Goal: Task Accomplishment & Management: Use online tool/utility

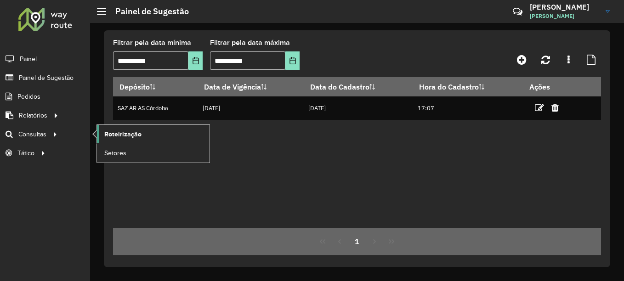
click at [123, 135] on span "Roteirização" at bounding box center [122, 135] width 37 height 10
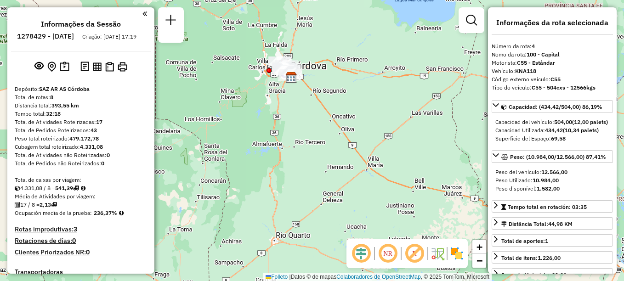
select select "**********"
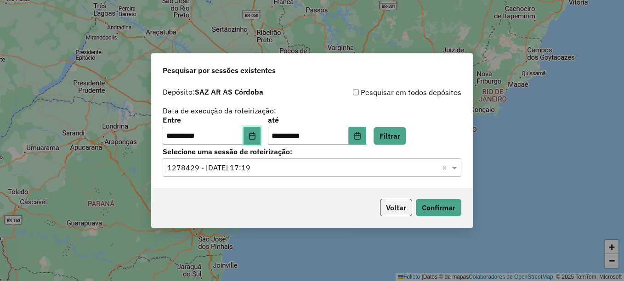
click at [255, 135] on icon "Elija la fecha" at bounding box center [252, 135] width 6 height 7
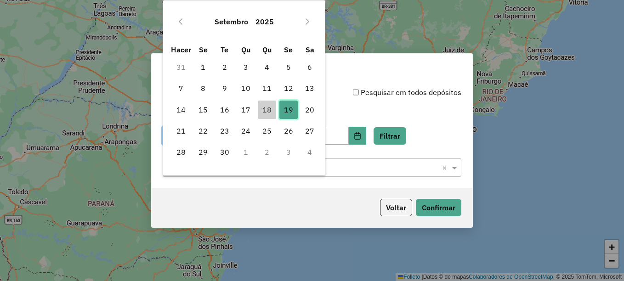
click at [290, 109] on font "19" at bounding box center [288, 109] width 9 height 11
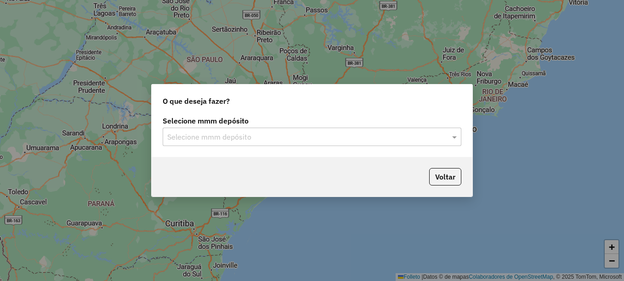
click at [246, 135] on input "text" at bounding box center [302, 137] width 271 height 11
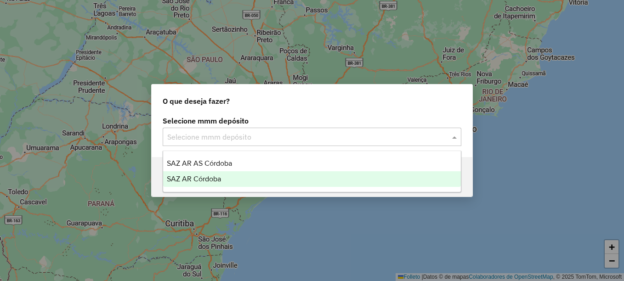
click at [214, 174] on div "SAZ AR Córdoba" at bounding box center [312, 179] width 298 height 16
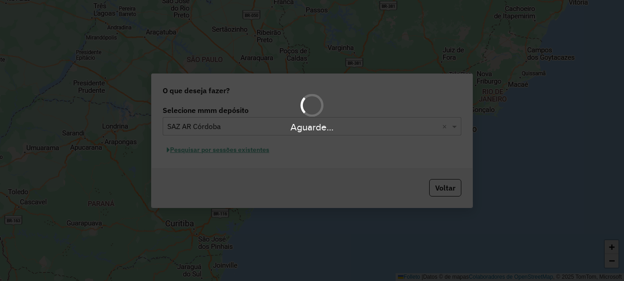
click at [239, 153] on div "Aguarde..." at bounding box center [312, 140] width 624 height 281
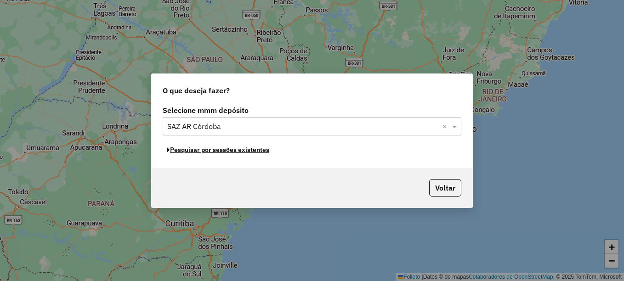
click at [239, 153] on font "Pesquisar por sessões existentes" at bounding box center [219, 150] width 99 height 8
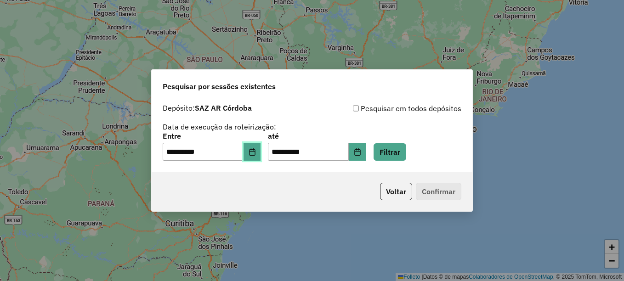
click at [257, 145] on button "Elija la fecha" at bounding box center [252, 152] width 17 height 18
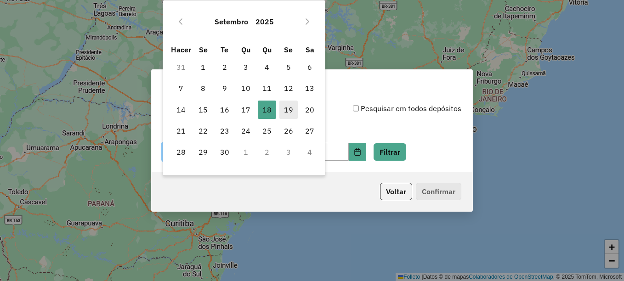
click at [290, 113] on font "19" at bounding box center [288, 109] width 9 height 11
type input "**********"
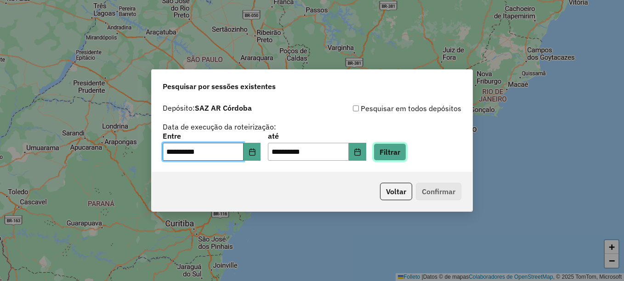
click at [400, 152] on button "Filtrar" at bounding box center [390, 151] width 33 height 17
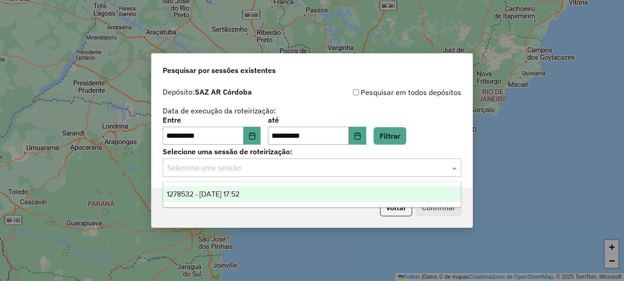
click at [272, 166] on input "text" at bounding box center [302, 168] width 271 height 11
click at [239, 194] on span "1278532 - 19/09/2025 17:52" at bounding box center [203, 194] width 73 height 8
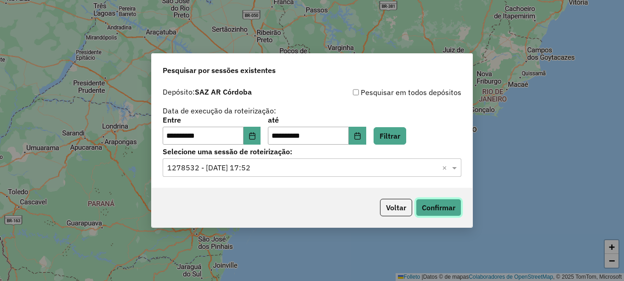
click at [440, 205] on button "Confirmar" at bounding box center [438, 207] width 45 height 17
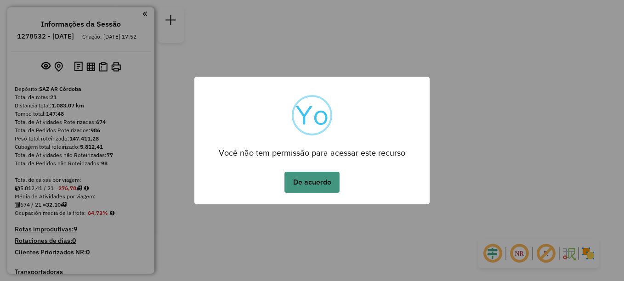
click at [311, 180] on button "De acuerdo" at bounding box center [311, 182] width 55 height 21
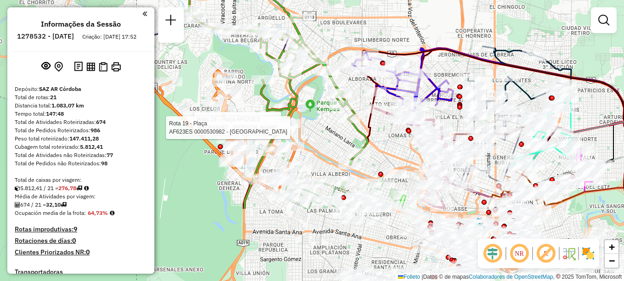
drag, startPoint x: 390, startPoint y: 178, endPoint x: 355, endPoint y: 77, distance: 106.7
click at [355, 76] on div at bounding box center [361, 71] width 23 height 9
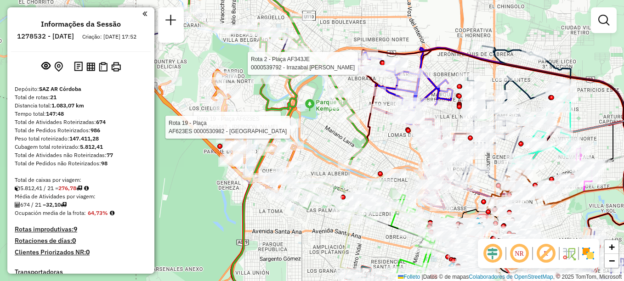
click at [346, 30] on div "Rota 19 - Plaça AF623ES 0000549467 - Stabio Mariano José Rota 19 - Plaça AF623E…" at bounding box center [312, 140] width 624 height 281
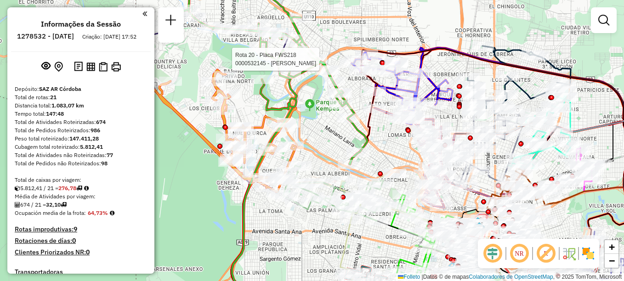
select select "**********"
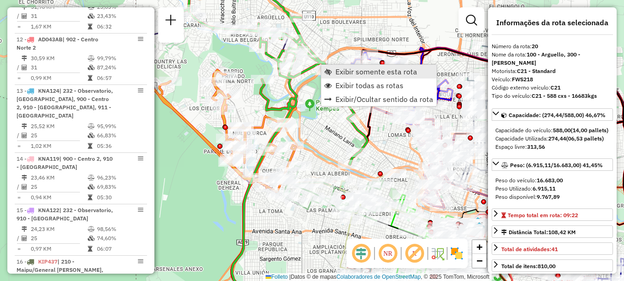
scroll to position [1297, 0]
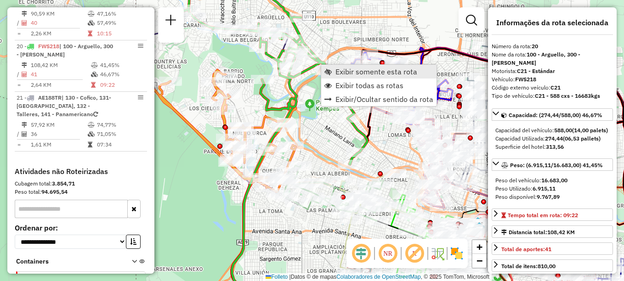
click at [351, 75] on span "Exibir somente esta rota" at bounding box center [376, 71] width 82 height 7
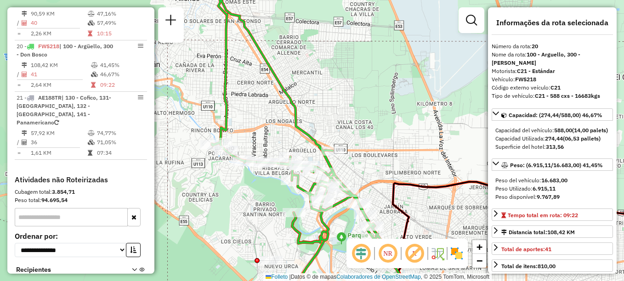
drag, startPoint x: 339, startPoint y: 108, endPoint x: 440, endPoint y: 40, distance: 122.1
click at [440, 40] on div "Janela de atendimento Grade de atendimento Capacidade Transportadoras Veículos …" at bounding box center [312, 140] width 624 height 281
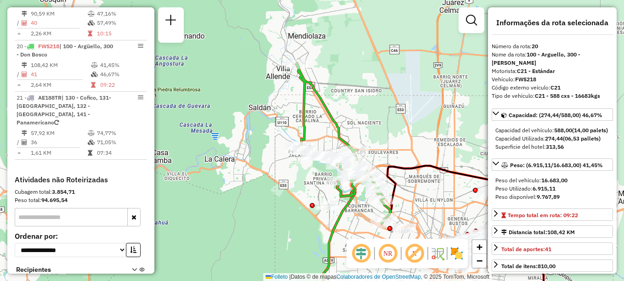
drag, startPoint x: 423, startPoint y: 72, endPoint x: 401, endPoint y: 116, distance: 49.9
click at [401, 116] on div "Janela de atendimento Grade de atendimento Capacidade Transportadoras Veículos …" at bounding box center [312, 140] width 624 height 281
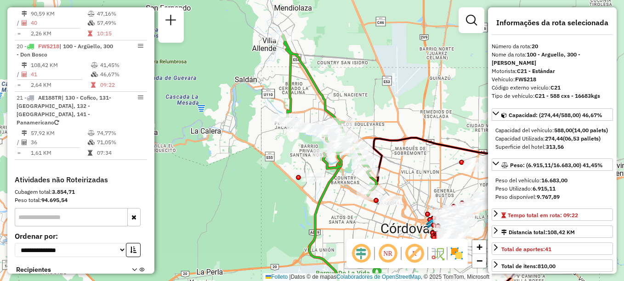
drag, startPoint x: 409, startPoint y: 116, endPoint x: 395, endPoint y: 88, distance: 31.2
click at [395, 88] on div "Janela de atendimento Grade de atendimento Capacidade Transportadoras Veículos …" at bounding box center [312, 140] width 624 height 281
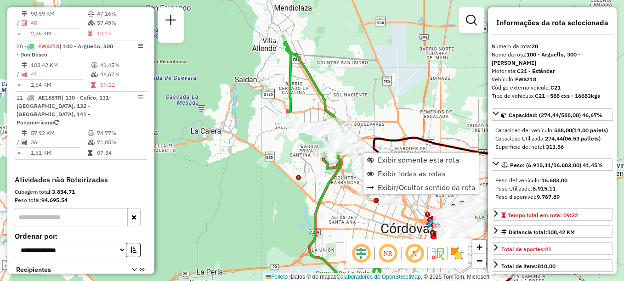
click at [421, 85] on div "Janela de atendimento Grade de atendimento Capacidade Transportadoras Veículos …" at bounding box center [312, 140] width 624 height 281
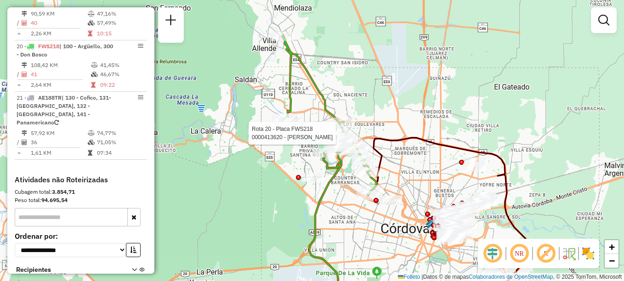
select select "**********"
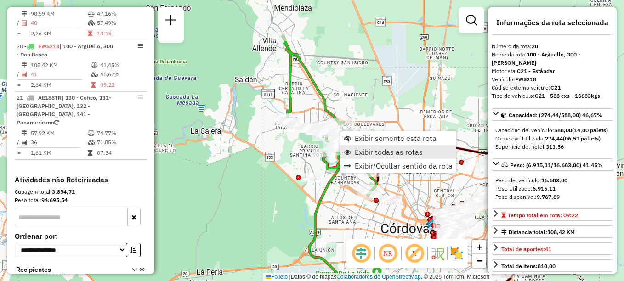
click at [369, 153] on span "Exibir todas as rotas" at bounding box center [389, 151] width 68 height 7
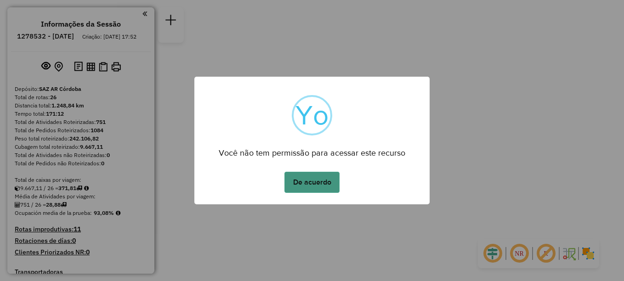
click at [313, 185] on button "De acuerdo" at bounding box center [311, 182] width 55 height 21
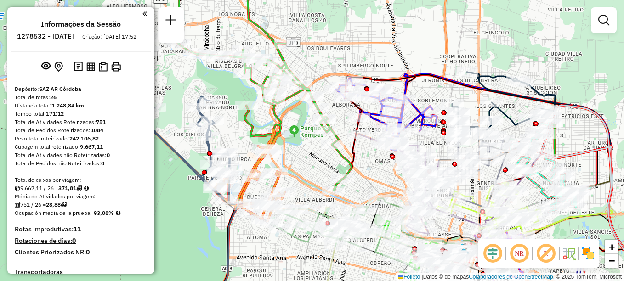
drag, startPoint x: 277, startPoint y: 193, endPoint x: 361, endPoint y: 171, distance: 86.4
click at [361, 171] on div "Janela de atendimento Grade de atendimento Capacidade Transportadoras Veículos …" at bounding box center [312, 140] width 624 height 281
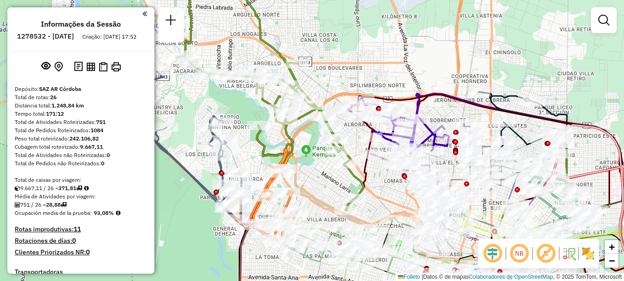
drag, startPoint x: 298, startPoint y: 151, endPoint x: 311, endPoint y: 173, distance: 25.1
click at [311, 173] on div "Janela de atendimento Grade de atendimento Capacidade Transportadoras Veículos …" at bounding box center [312, 140] width 624 height 281
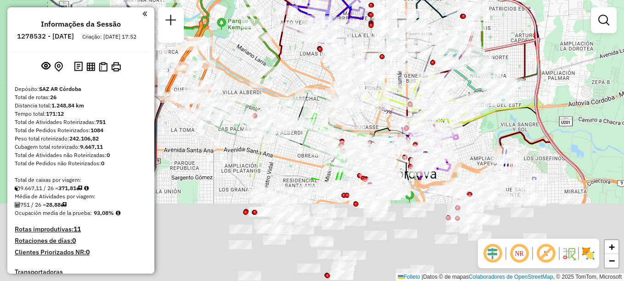
drag, startPoint x: 332, startPoint y: 204, endPoint x: 210, endPoint y: 19, distance: 220.9
click at [227, 45] on div "Janela de atendimento Grade de atendimento Capacidade Transportadoras Veículos …" at bounding box center [312, 140] width 624 height 281
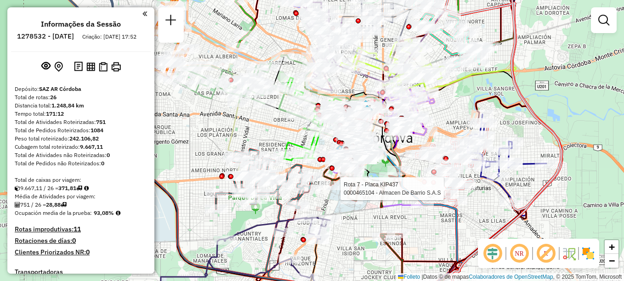
select select "**********"
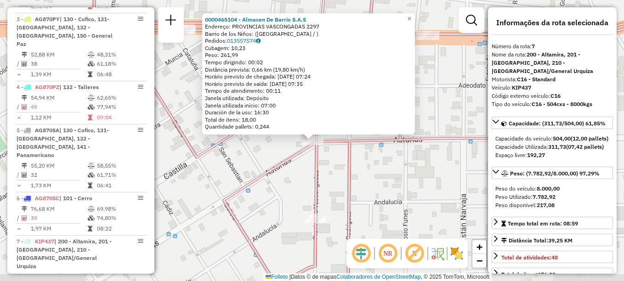
scroll to position [628, 0]
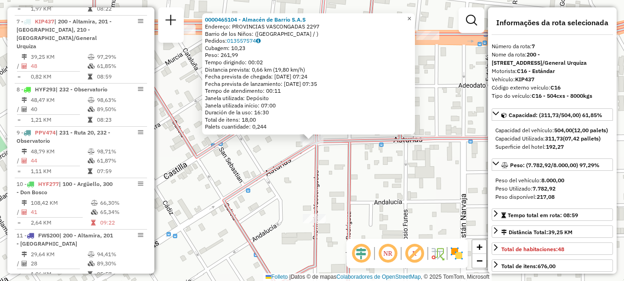
click at [411, 18] on span "×" at bounding box center [409, 19] width 4 height 8
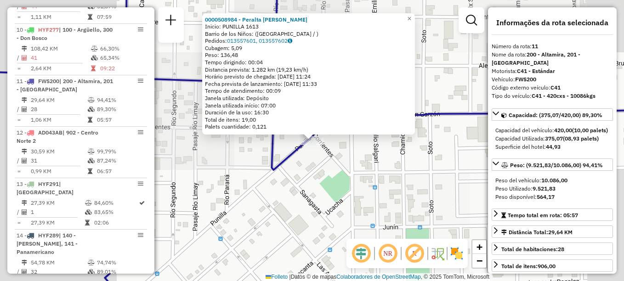
scroll to position [834, 0]
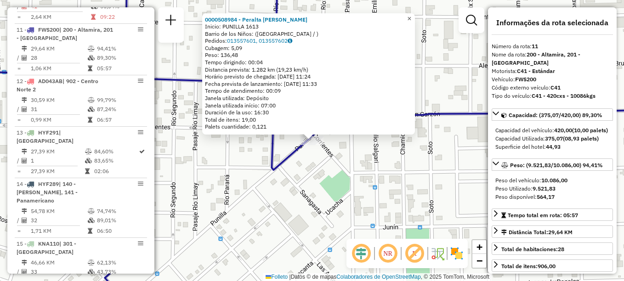
click at [411, 15] on span "×" at bounding box center [409, 19] width 4 height 8
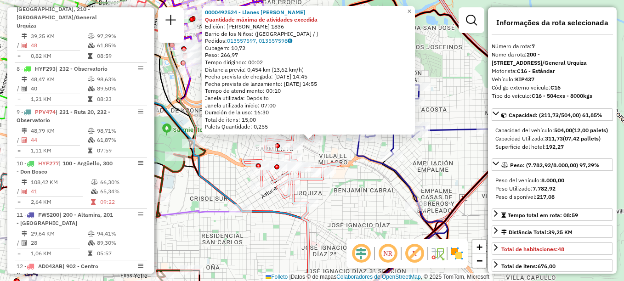
scroll to position [628, 0]
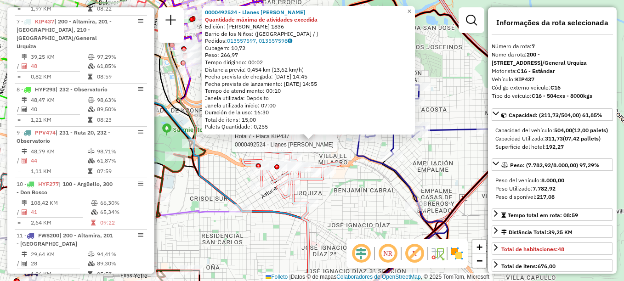
click at [335, 197] on div "Rota 7 - Placa KIP437 0000492524 - Llanes Agustín 0000492524 - Llanes Agustín Q…" at bounding box center [312, 140] width 624 height 281
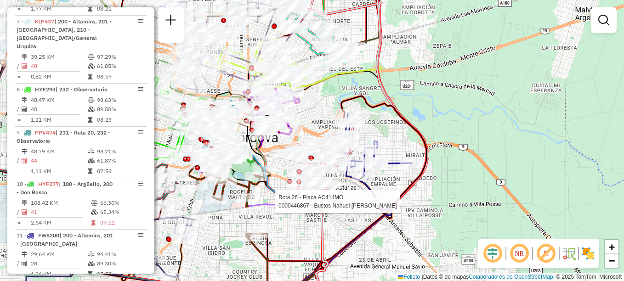
select select "**********"
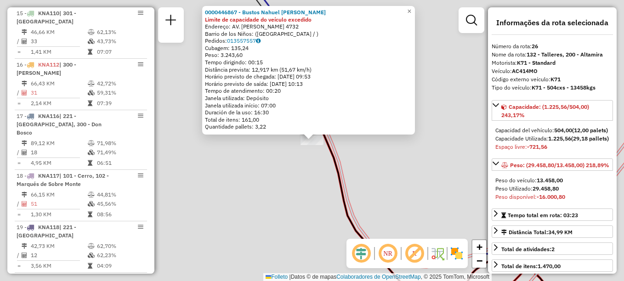
scroll to position [1398, 0]
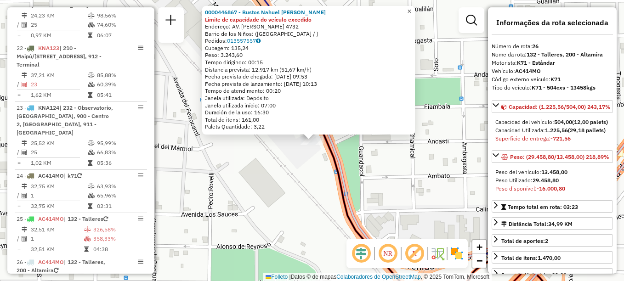
click at [411, 10] on span "×" at bounding box center [409, 11] width 4 height 8
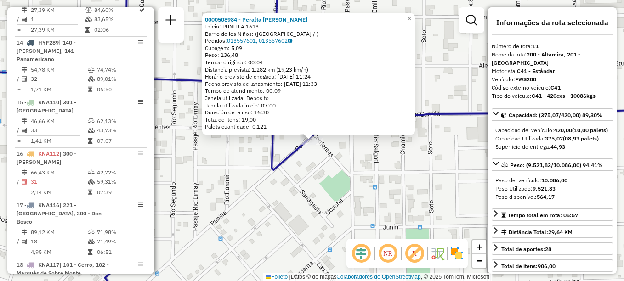
scroll to position [834, 0]
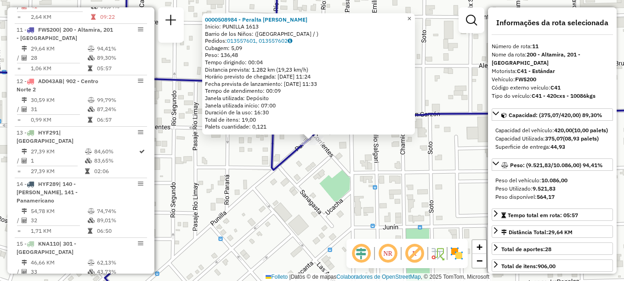
click at [411, 15] on span "×" at bounding box center [409, 19] width 4 height 8
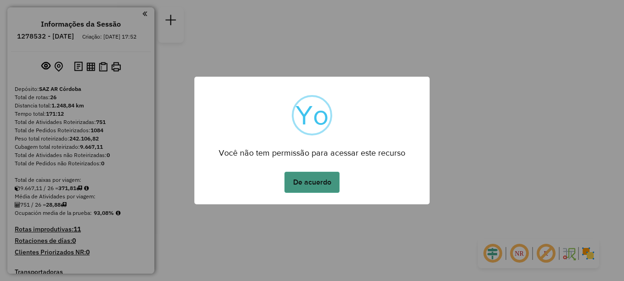
click at [317, 190] on button "De acuerdo" at bounding box center [311, 182] width 55 height 21
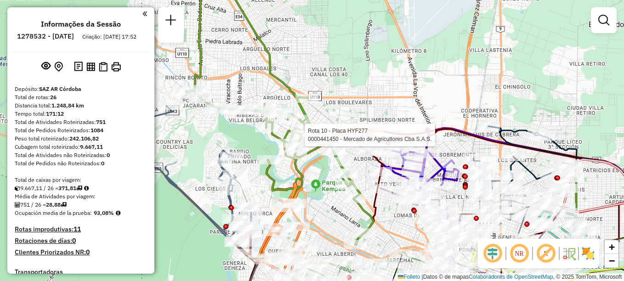
select select "**********"
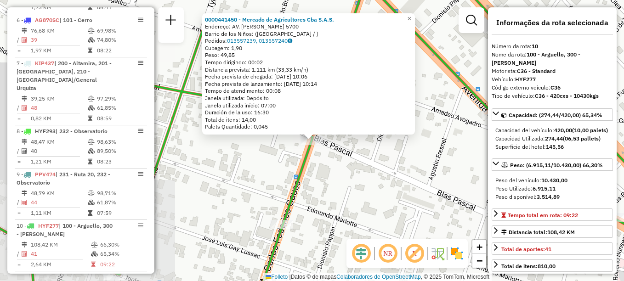
scroll to position [782, 0]
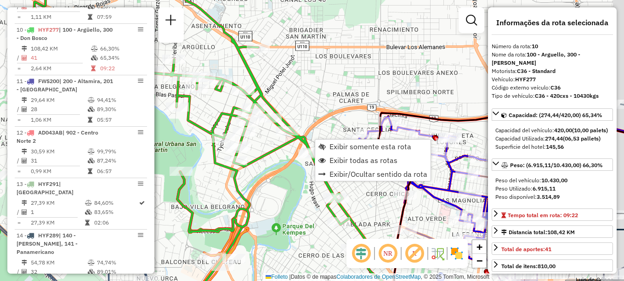
drag, startPoint x: 390, startPoint y: 189, endPoint x: 286, endPoint y: 137, distance: 116.3
click at [286, 137] on div "Janela de atendimento Grade de atendimento Capacidade Transportadoras Veículos …" at bounding box center [312, 140] width 624 height 281
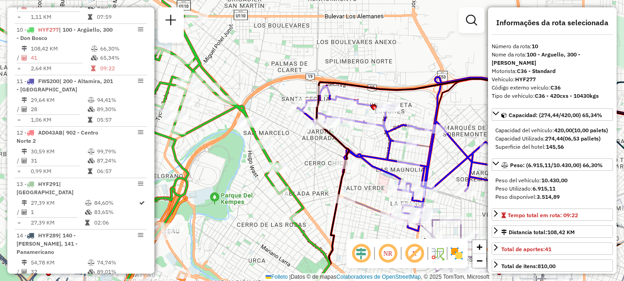
click at [284, 137] on div "Janela de atendimento Grade de atendimento Capacidade Transportadoras Veículos …" at bounding box center [312, 140] width 624 height 281
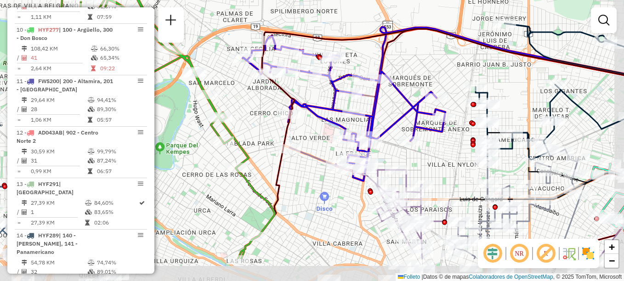
drag, startPoint x: 289, startPoint y: 142, endPoint x: 235, endPoint y: 93, distance: 73.2
click at [235, 93] on div "Janela de atendimento Grade de atendimento Capacidade Transportadoras Veículos …" at bounding box center [312, 140] width 624 height 281
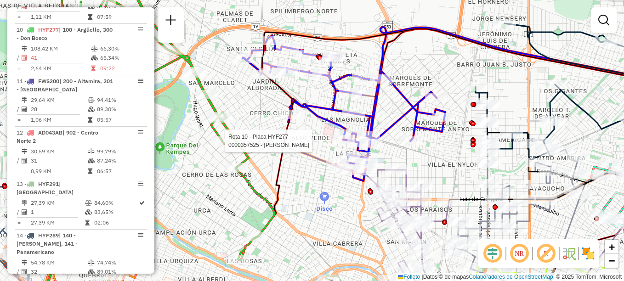
select select "**********"
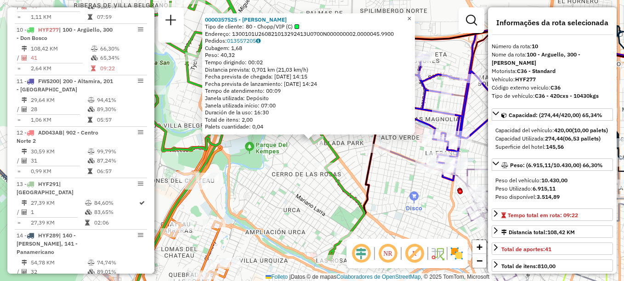
click at [411, 16] on span "×" at bounding box center [409, 19] width 4 height 8
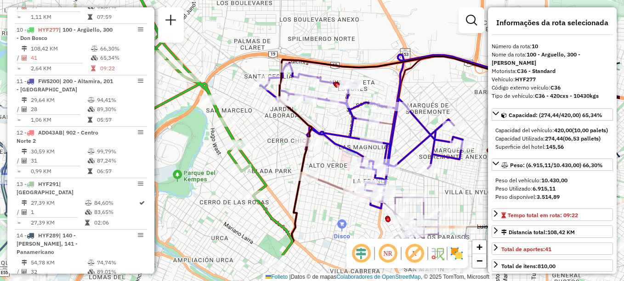
drag, startPoint x: 334, startPoint y: 178, endPoint x: 233, endPoint y: 80, distance: 140.7
click at [233, 80] on div "Janela de atendimento Grade de atendimento Capacidade Transportadoras Veículos …" at bounding box center [312, 140] width 624 height 281
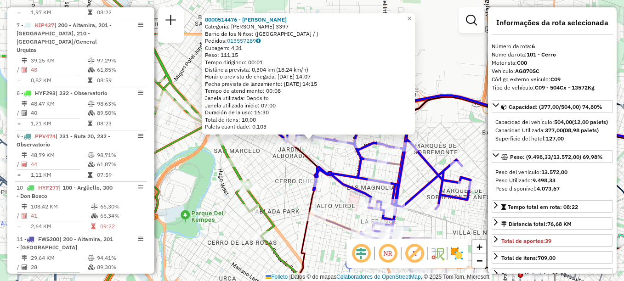
scroll to position [584, 0]
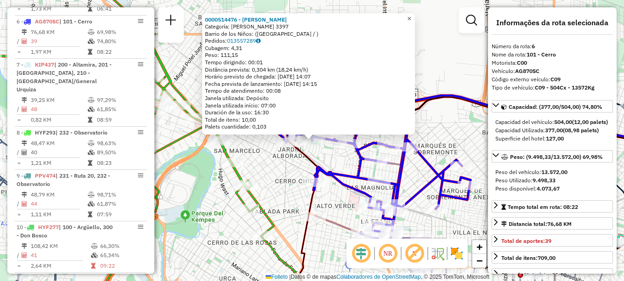
click at [411, 17] on span "×" at bounding box center [409, 19] width 4 height 8
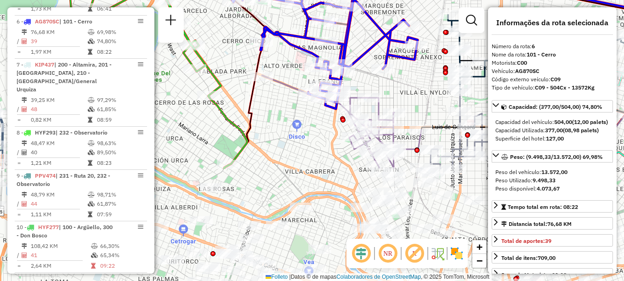
drag, startPoint x: 382, startPoint y: 95, endPoint x: 338, endPoint y: -38, distance: 139.8
click at [338, 0] on html "Aguarde... Pop-up bloqueado! Seu navegador bloqueou automáticamente a abertura …" at bounding box center [312, 140] width 624 height 281
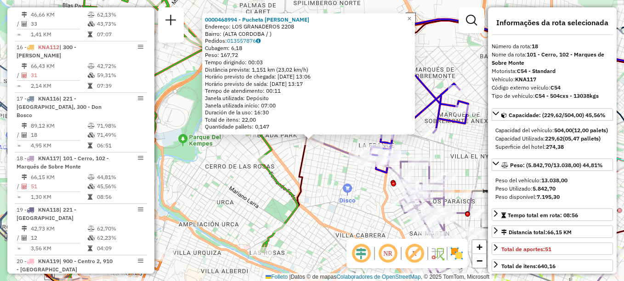
scroll to position [1169, 0]
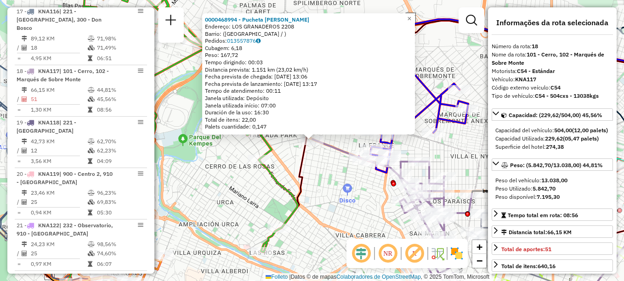
click at [330, 192] on div "0000468994 - Pucheta Karen Aylen Endereço: LOS GRANADEROS 2208 Barrio: (ALTA CÓ…" at bounding box center [312, 140] width 624 height 281
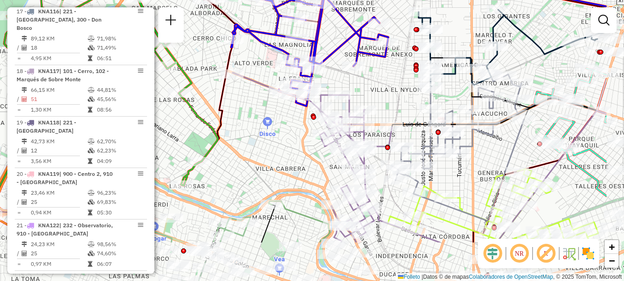
drag, startPoint x: 381, startPoint y: 203, endPoint x: 301, endPoint y: 136, distance: 103.7
click at [301, 136] on div "Janela de atendimento Grade de atendimento Capacidade Transportadoras Veículos …" at bounding box center [312, 140] width 624 height 281
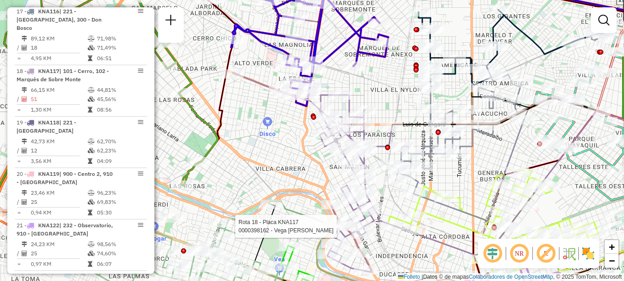
select select "**********"
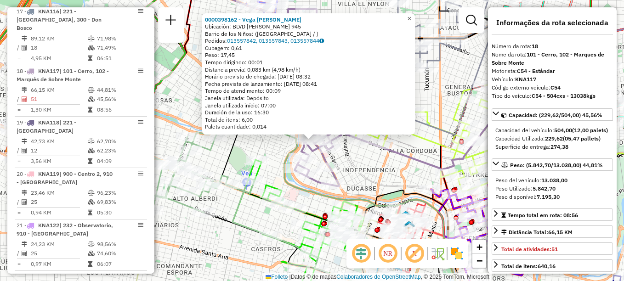
click at [411, 15] on span "×" at bounding box center [409, 19] width 4 height 8
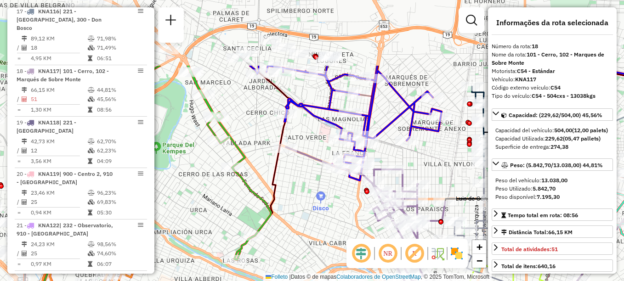
drag, startPoint x: 329, startPoint y: 67, endPoint x: 413, endPoint y: 161, distance: 126.2
click at [413, 161] on div "Rota 18 - Placa KNA117 0000543094 - Escalante Lucas Damian Janela de atendiment…" at bounding box center [312, 140] width 624 height 281
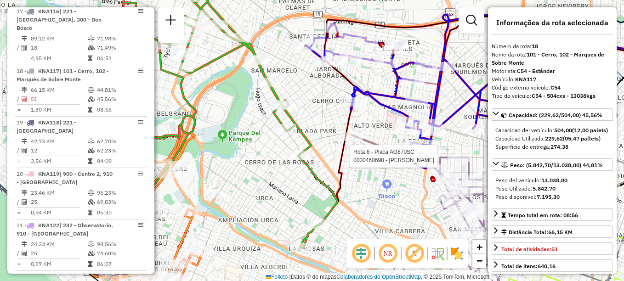
click at [472, 72] on div "Rota 18 - Placa KNA117 0000543094 - Escalante Lucas Damian Rota 6 - Placa AG870…" at bounding box center [312, 140] width 624 height 281
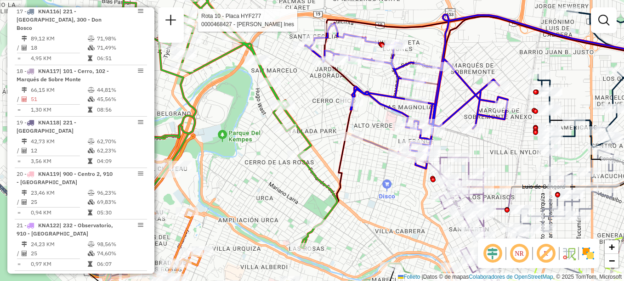
select select "**********"
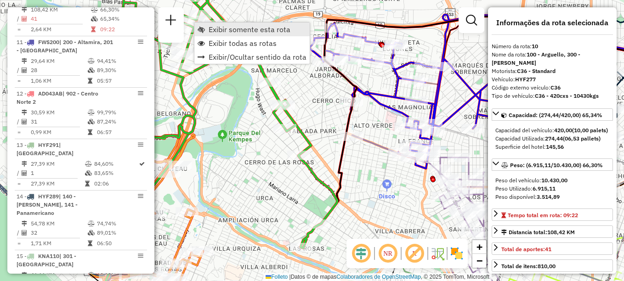
scroll to position [782, 0]
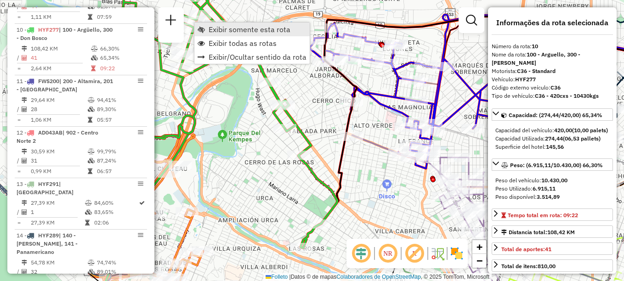
click at [228, 33] on span "Exibir somente esta rota" at bounding box center [250, 29] width 82 height 7
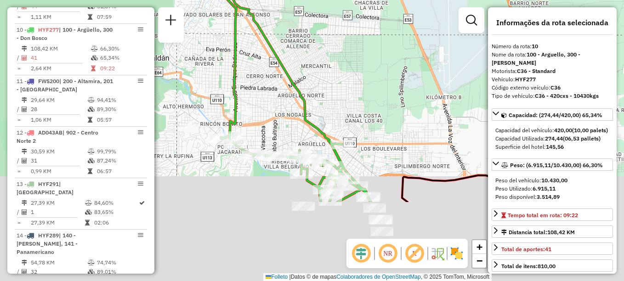
drag, startPoint x: 352, startPoint y: 45, endPoint x: 347, endPoint y: -30, distance: 75.0
click at [347, 0] on html "Aguarde... Pop-up bloqueado! Seu navegador bloqueou automáticamente a abertura …" at bounding box center [312, 140] width 624 height 281
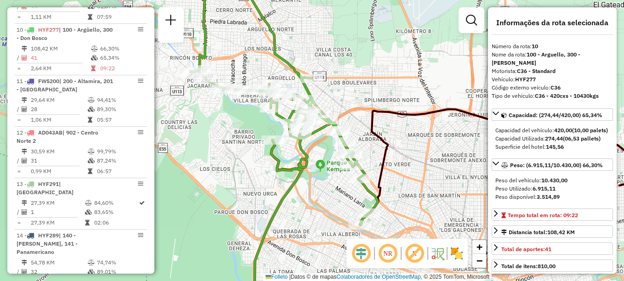
drag, startPoint x: 382, startPoint y: 27, endPoint x: 359, endPoint y: 9, distance: 29.1
click at [359, 9] on div "Janela de atendimento Grade de atendimento Capacidade Transportadoras Veículos …" at bounding box center [312, 140] width 624 height 281
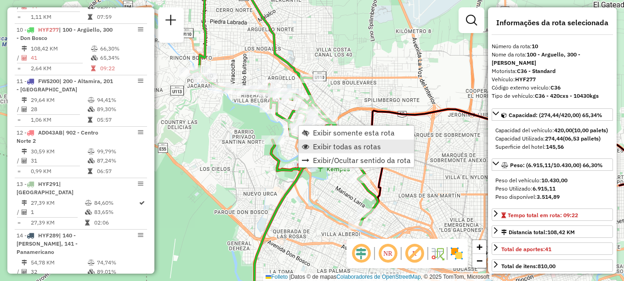
click at [335, 143] on span "Exibir todas as rotas" at bounding box center [347, 146] width 68 height 7
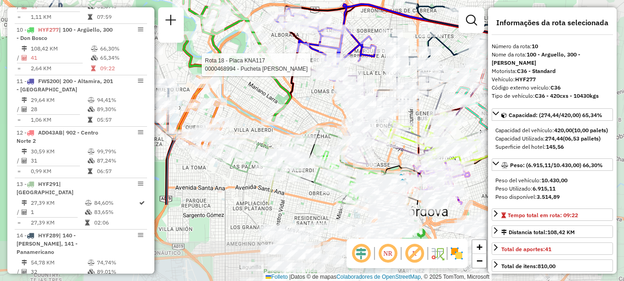
drag, startPoint x: 363, startPoint y: 155, endPoint x: 308, endPoint y: 85, distance: 88.4
click at [289, 66] on div at bounding box center [297, 64] width 23 height 9
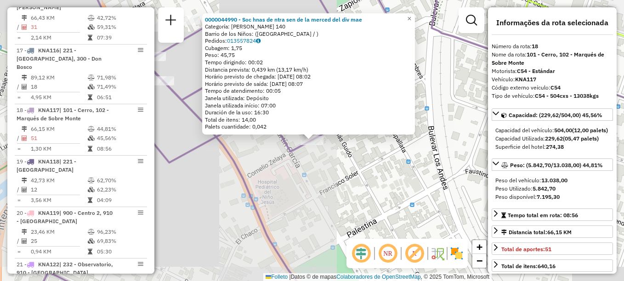
scroll to position [1169, 0]
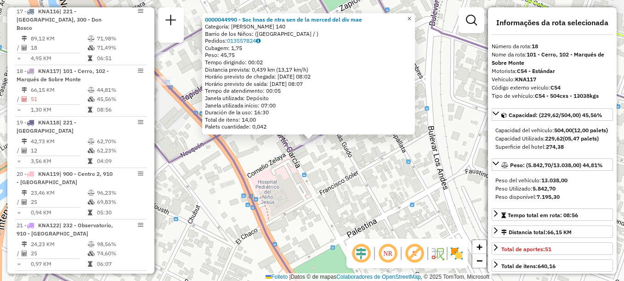
click at [411, 17] on span "×" at bounding box center [409, 19] width 4 height 8
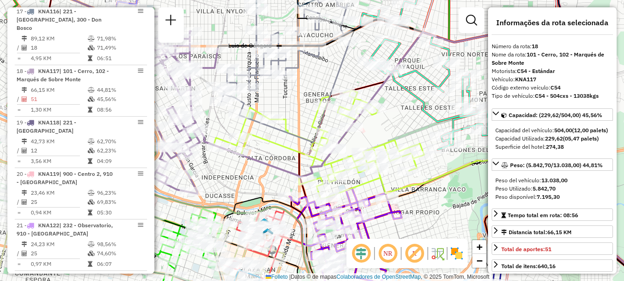
click at [289, 105] on div "Janela de atendimento Grade de atendimento Capacidade Transportadoras Veículos …" at bounding box center [312, 140] width 624 height 281
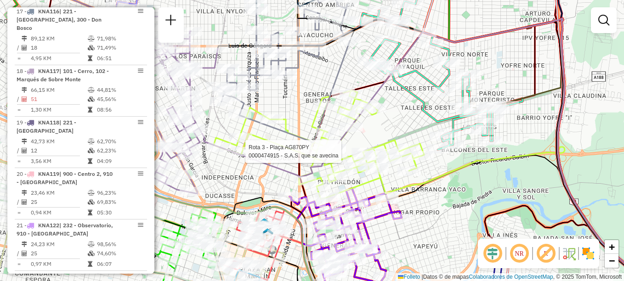
select select "**********"
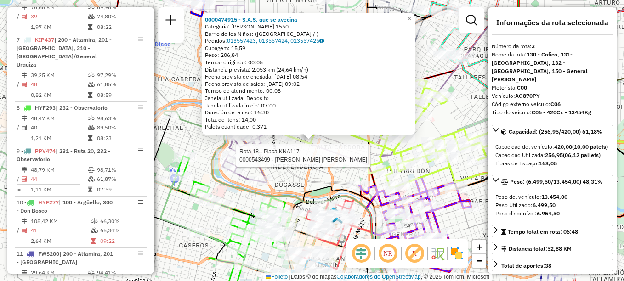
scroll to position [422, 0]
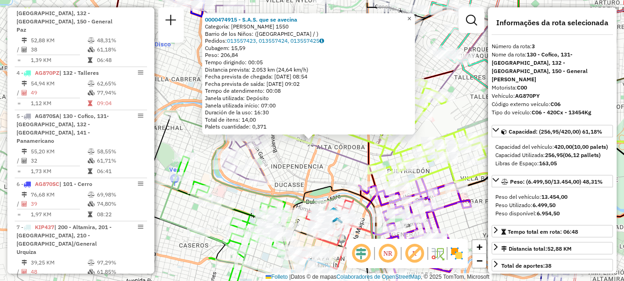
click at [411, 16] on span "×" at bounding box center [409, 19] width 4 height 8
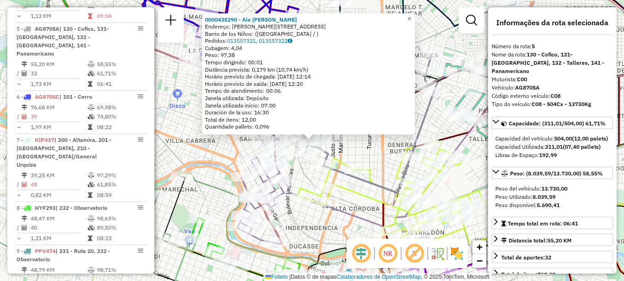
scroll to position [525, 0]
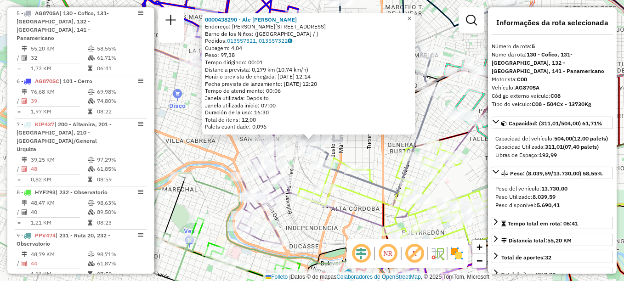
click at [411, 17] on span "×" at bounding box center [409, 19] width 4 height 8
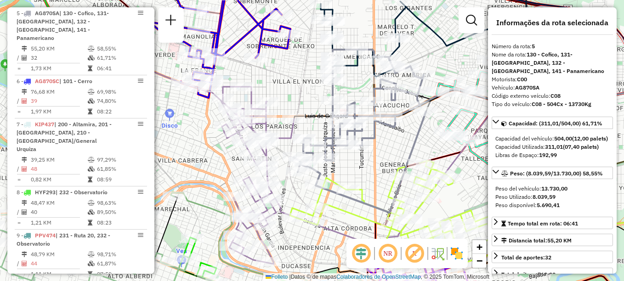
drag, startPoint x: 379, startPoint y: 152, endPoint x: 352, endPoint y: 238, distance: 90.8
click at [353, 238] on div "Janela de atendimento Grade de atendimento Capacidade Transportadoras Veículos …" at bounding box center [312, 140] width 624 height 281
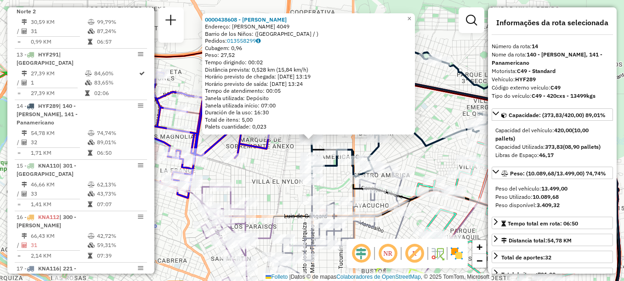
scroll to position [980, 0]
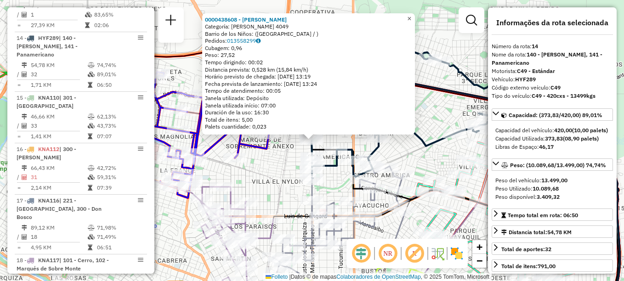
click at [415, 16] on link "×" at bounding box center [409, 18] width 11 height 11
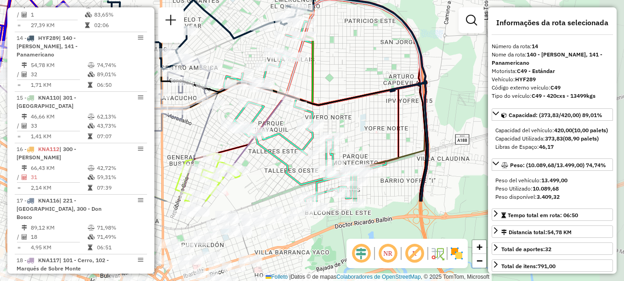
drag, startPoint x: 421, startPoint y: 106, endPoint x: 229, endPoint y: -2, distance: 220.1
click at [229, 0] on html "Aguarde... Pop-up bloqueado! Seu navegador bloqueou automáticamente a abertura …" at bounding box center [312, 140] width 624 height 281
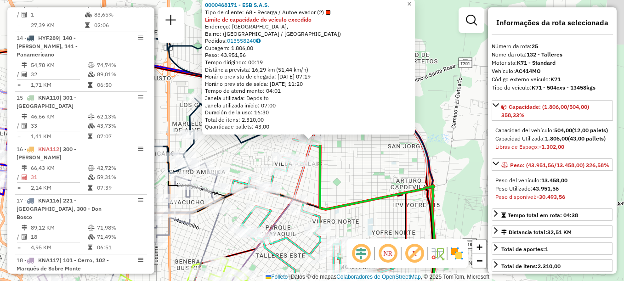
scroll to position [1398, 0]
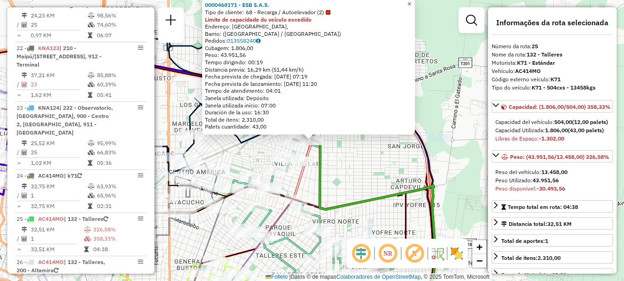
click at [411, 2] on span "×" at bounding box center [409, 4] width 4 height 8
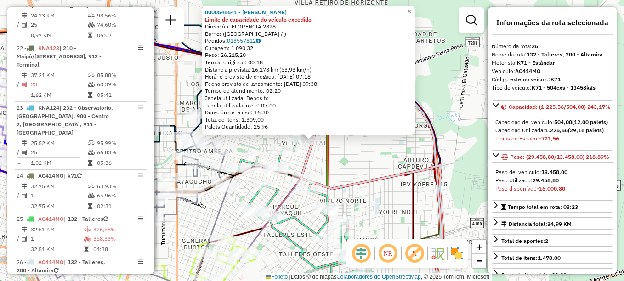
click at [349, 178] on div "0000548641 - Nieto Oscar Emilio Limite de capacidade do veículo excedido Direcc…" at bounding box center [312, 140] width 624 height 281
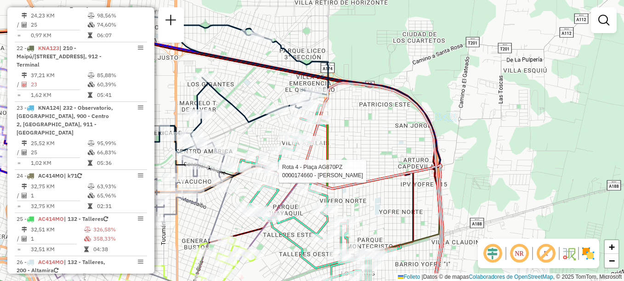
select select "**********"
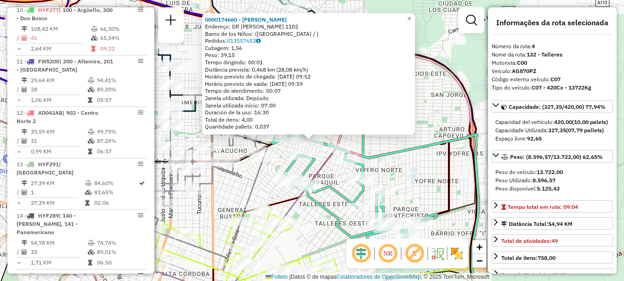
scroll to position [482, 0]
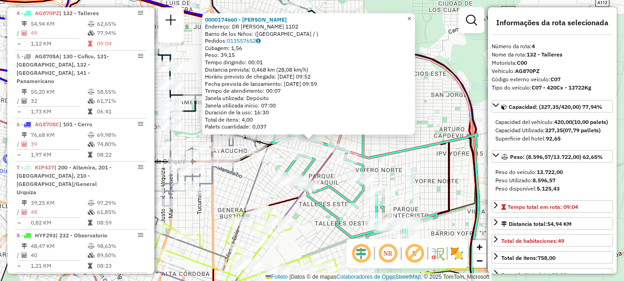
click at [411, 17] on span "×" at bounding box center [409, 19] width 4 height 8
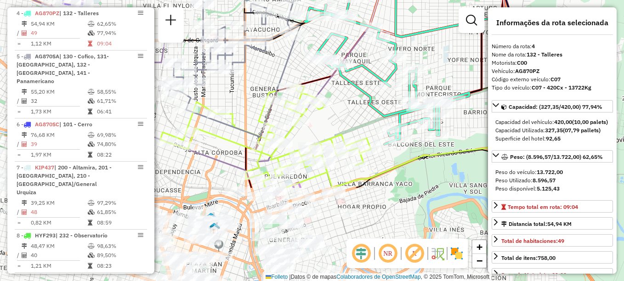
drag, startPoint x: 390, startPoint y: 113, endPoint x: 429, endPoint y: 0, distance: 120.0
click at [429, 0] on html "Aguarde... Pop-up bloqueado! Seu navegador bloqueou automáticamente a abertura …" at bounding box center [312, 140] width 624 height 281
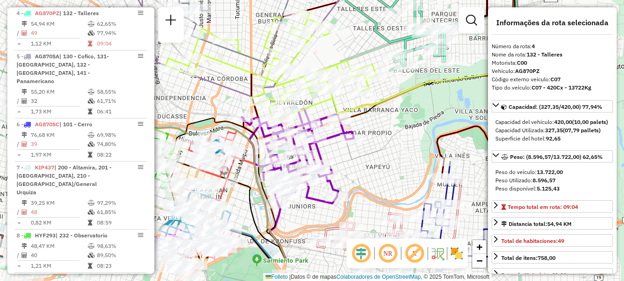
drag, startPoint x: 401, startPoint y: 152, endPoint x: 394, endPoint y: 101, distance: 51.0
click at [394, 101] on icon at bounding box center [462, 163] width 294 height 191
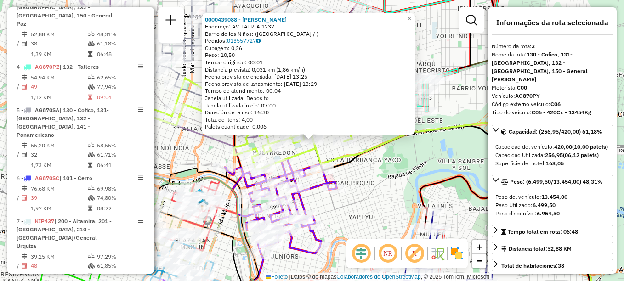
scroll to position [422, 0]
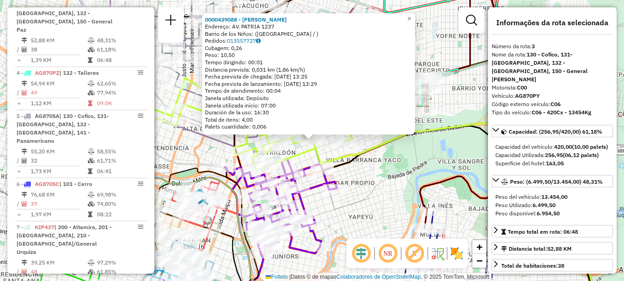
click at [413, 153] on div "0000439088 - Luna Gisel Belén Endereço: AV. PATRIA 1237 Barrio de los Niños: (C…" at bounding box center [312, 140] width 624 height 281
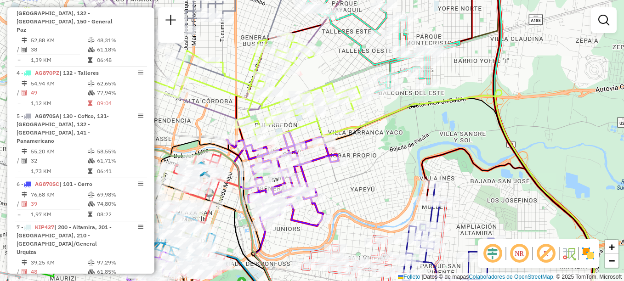
drag, startPoint x: 388, startPoint y: 163, endPoint x: 403, endPoint y: 93, distance: 71.4
click at [403, 93] on div "Janela de atendimento Grade de atendimento Capacidade Transportadoras Veículos …" at bounding box center [312, 140] width 624 height 281
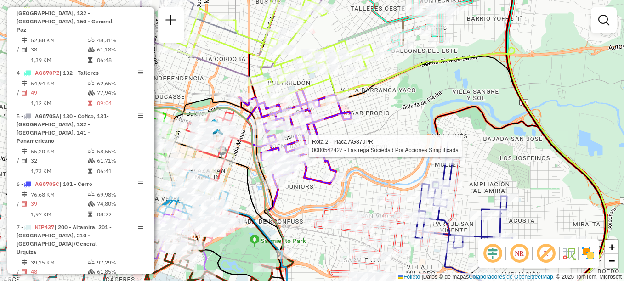
select select "**********"
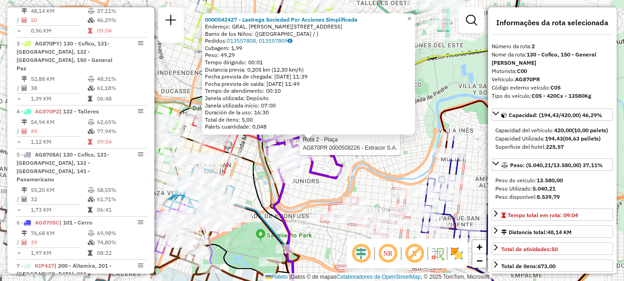
scroll to position [370, 0]
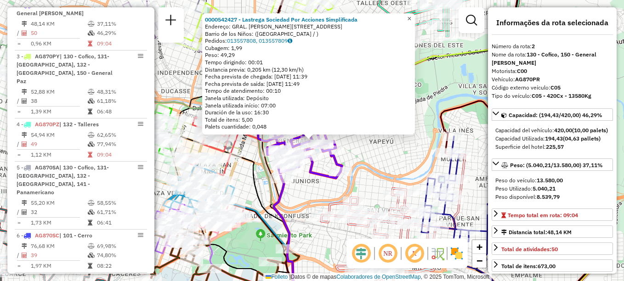
click at [411, 16] on span "×" at bounding box center [409, 19] width 4 height 8
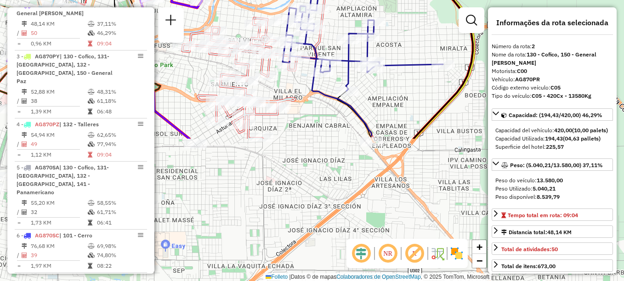
drag, startPoint x: 391, startPoint y: 122, endPoint x: 255, endPoint y: -48, distance: 217.7
click at [255, 0] on html "Aguarde... Pop-up bloqueado! Seu navegador bloqueou automáticamente a abertura …" at bounding box center [312, 140] width 624 height 281
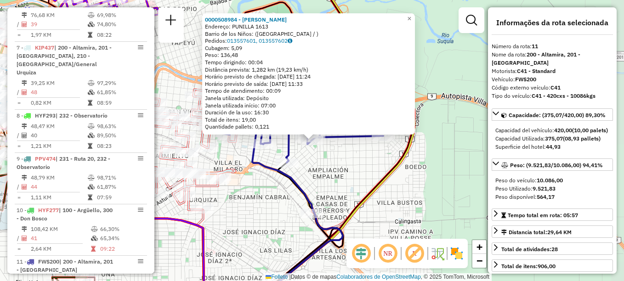
scroll to position [834, 0]
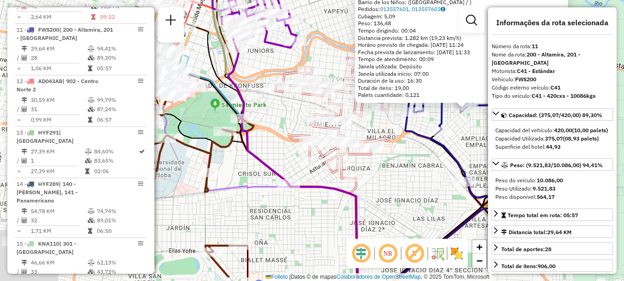
drag, startPoint x: 345, startPoint y: 179, endPoint x: 498, endPoint y: 147, distance: 156.3
click at [498, 147] on hb-router-mapa "Informações da Sessão 1278532 - [DATE] Criação: [DATE] 17:52 Depósito: SAZ AR C…" at bounding box center [312, 140] width 624 height 281
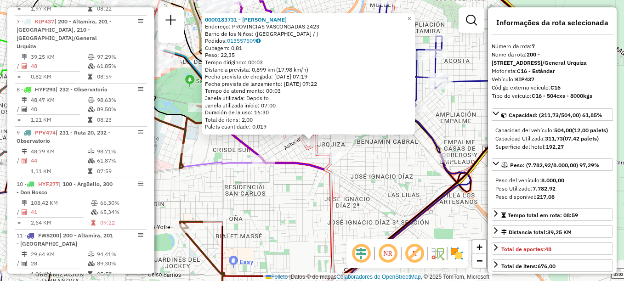
scroll to position [628, 0]
click at [300, 167] on icon at bounding box center [273, 166] width 140 height 285
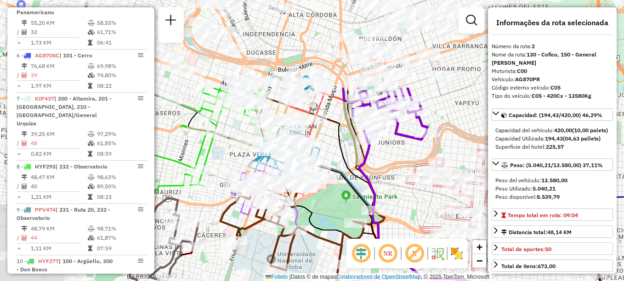
drag, startPoint x: 383, startPoint y: 258, endPoint x: 449, endPoint y: 301, distance: 79.0
click at [449, 281] on html "Aguarde... Pop-up bloqueado! Seu navegador bloqueou automáticamente a abertura …" at bounding box center [312, 140] width 624 height 281
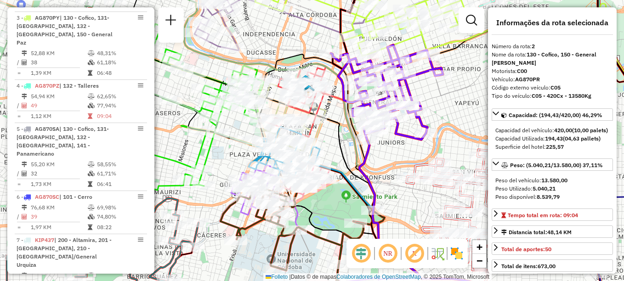
scroll to position [370, 0]
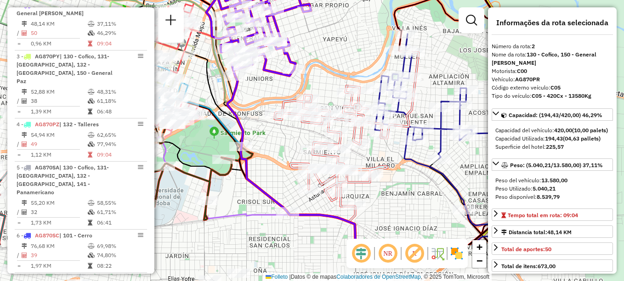
drag, startPoint x: 388, startPoint y: 199, endPoint x: 245, endPoint y: 130, distance: 158.9
click at [245, 130] on div "Janela de atendimento Grade de atendimento Capacidade Transportadoras Veículos …" at bounding box center [312, 140] width 624 height 281
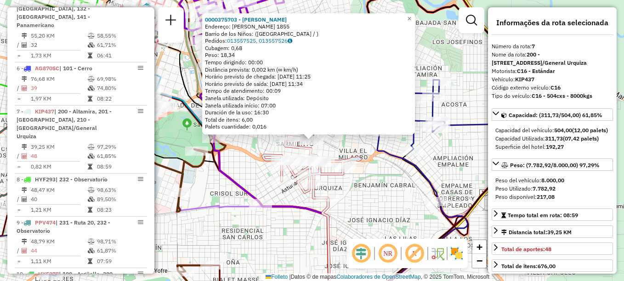
scroll to position [628, 0]
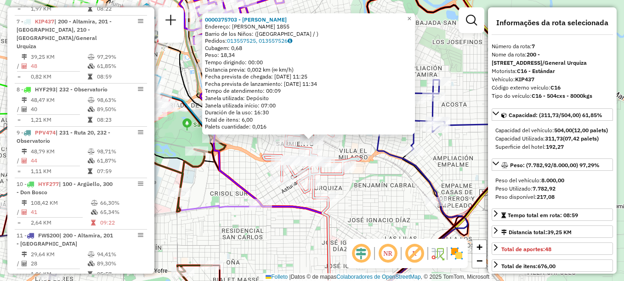
click at [336, 227] on div "Rota 7 - Placa KIP437 0000375703 - Sanchez Alejandro Enrique 0000375703 - Sanch…" at bounding box center [312, 140] width 624 height 281
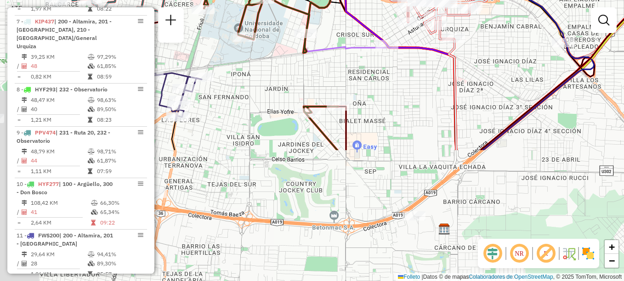
drag, startPoint x: 299, startPoint y: 255, endPoint x: 425, endPoint y: 96, distance: 203.1
click at [425, 96] on div "Janela de atendimento Grade de atendimento Capacidade Transportadoras Veículos …" at bounding box center [312, 140] width 624 height 281
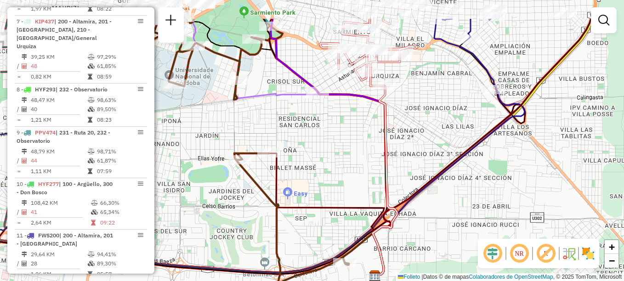
drag, startPoint x: 403, startPoint y: 107, endPoint x: 331, endPoint y: 136, distance: 77.6
click at [331, 136] on div "Janela de atendimento Grade de atendimento Capacidade Transportadoras Veículos …" at bounding box center [312, 140] width 624 height 281
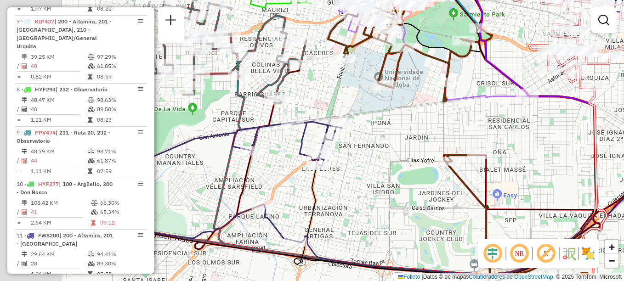
drag, startPoint x: 464, startPoint y: 113, endPoint x: 541, endPoint y: 103, distance: 78.4
click at [541, 103] on div "Janela de atendimento Grade de atendimento Capacidade Transportadoras Veículos …" at bounding box center [312, 140] width 624 height 281
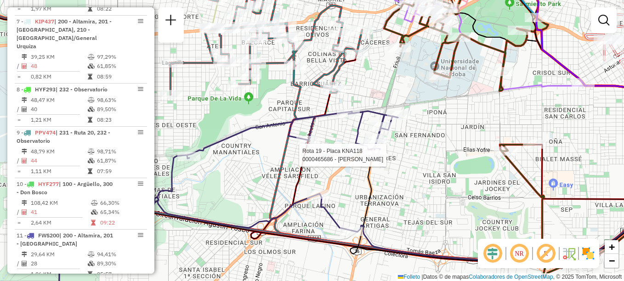
select select "**********"
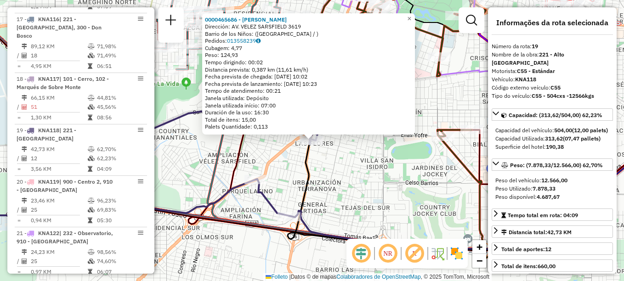
scroll to position [1220, 0]
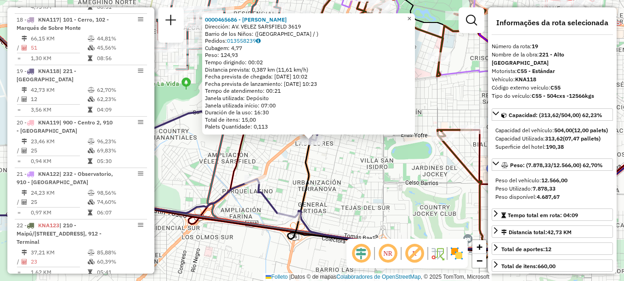
click at [411, 16] on span "×" at bounding box center [409, 19] width 4 height 8
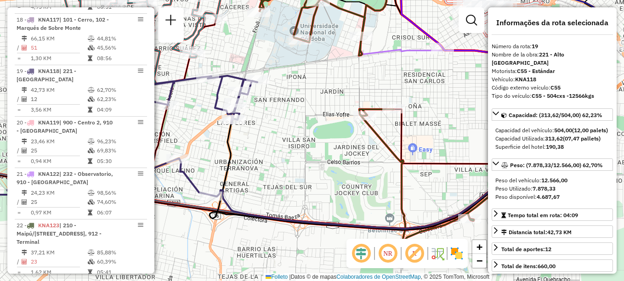
drag, startPoint x: 431, startPoint y: 100, endPoint x: 351, endPoint y: 78, distance: 83.5
click at [351, 78] on div "Janela de atendimento Grade de atendimento Capacidade Transportadoras Veículos …" at bounding box center [312, 140] width 624 height 281
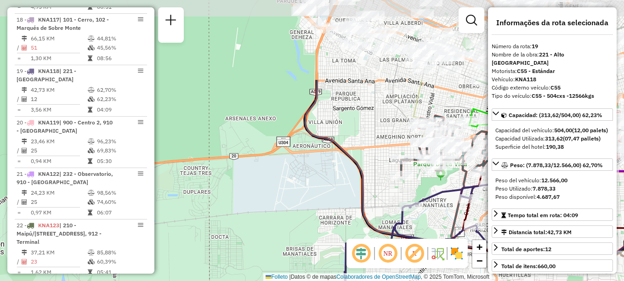
drag, startPoint x: 277, startPoint y: 197, endPoint x: 486, endPoint y: 305, distance: 234.9
click at [486, 281] on html "Aguarde... Pop-up bloqueado! Seu navegador bloqueou automáticamente a abertura …" at bounding box center [312, 140] width 624 height 281
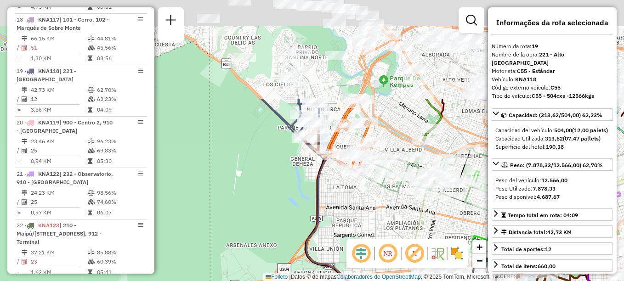
drag, startPoint x: 358, startPoint y: 159, endPoint x: 358, endPoint y: 305, distance: 145.7
click at [358, 281] on html "Aguarde... Pop-up bloqueado! Seu navegador bloqueou automáticamente a abertura …" at bounding box center [312, 140] width 624 height 281
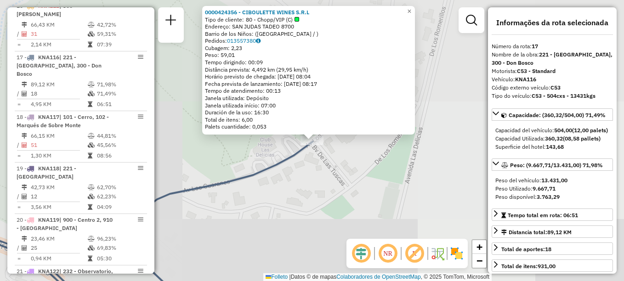
scroll to position [1118, 0]
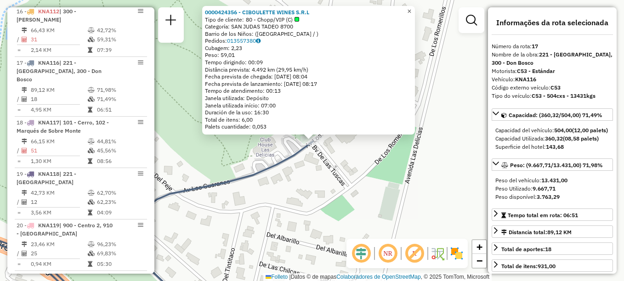
click at [411, 8] on span "×" at bounding box center [409, 11] width 4 height 8
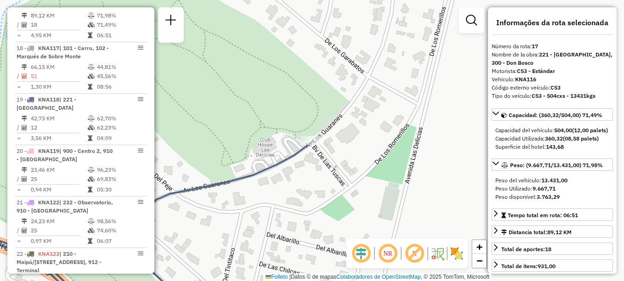
scroll to position [1347, 0]
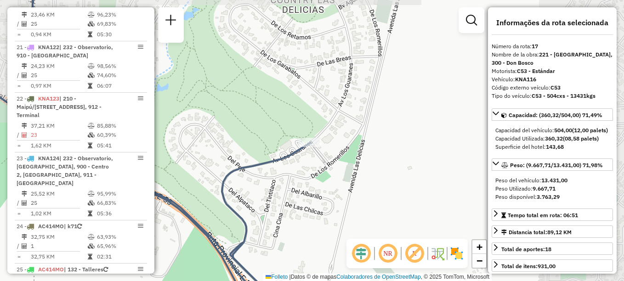
drag, startPoint x: 380, startPoint y: 209, endPoint x: 284, endPoint y: 82, distance: 159.2
click at [284, 82] on div "Janela de atendimento Grade de atendimento Capacidade Transportadoras Veículos …" at bounding box center [312, 140] width 624 height 281
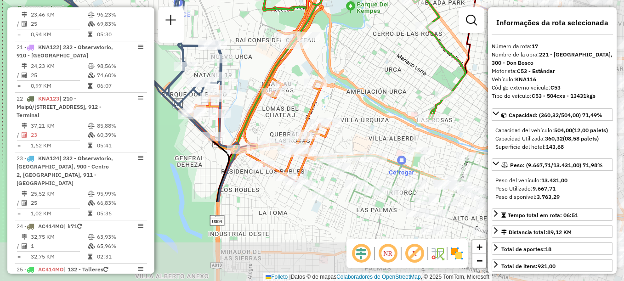
drag, startPoint x: 261, startPoint y: 114, endPoint x: 175, endPoint y: 45, distance: 110.2
click at [175, 45] on icon at bounding box center [93, 1] width 255 height 272
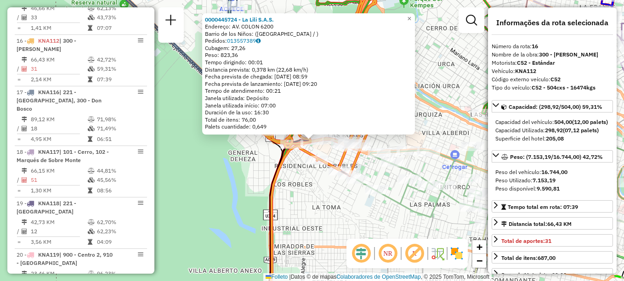
scroll to position [1074, 0]
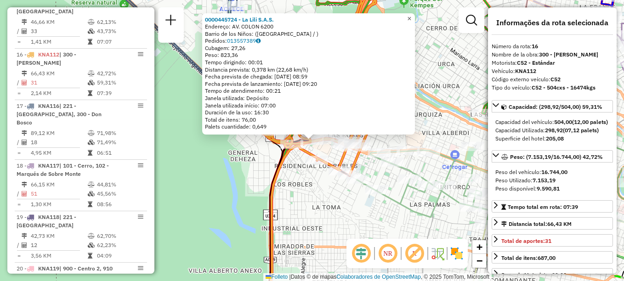
click at [411, 17] on span "×" at bounding box center [409, 19] width 4 height 8
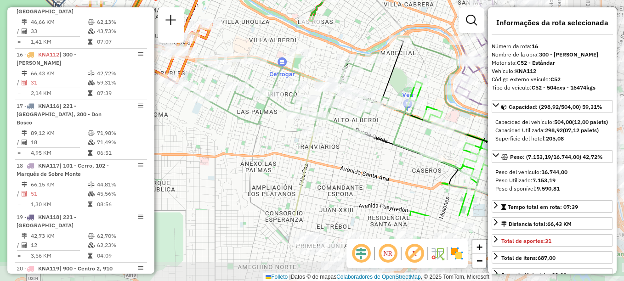
drag, startPoint x: 397, startPoint y: 127, endPoint x: 224, endPoint y: 34, distance: 196.1
click at [224, 34] on div "Rota 16 - Placa KNA112 0000469963 - Davis Ivan Villanueva Mendoza Janela de ate…" at bounding box center [312, 140] width 624 height 281
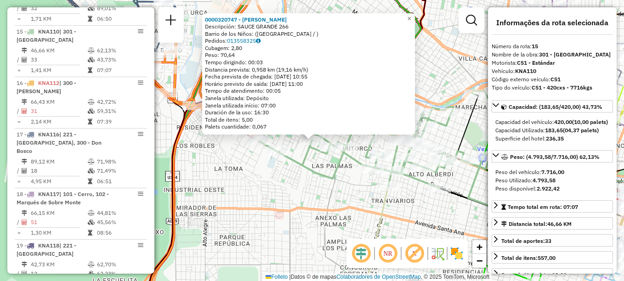
scroll to position [1031, 0]
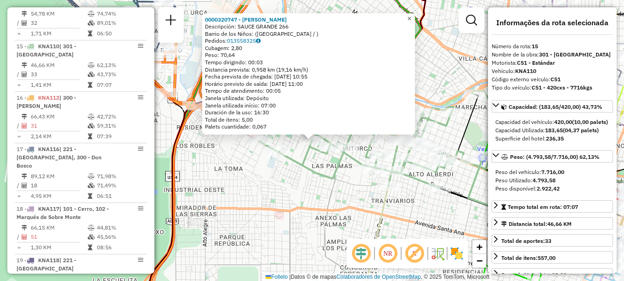
click at [415, 16] on link "×" at bounding box center [409, 18] width 11 height 11
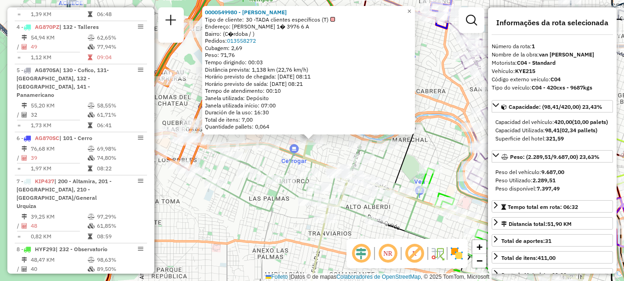
scroll to position [327, 0]
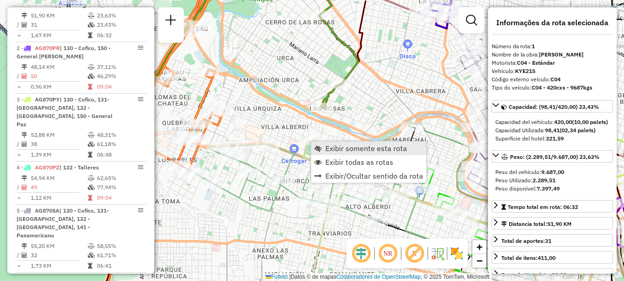
click at [335, 143] on link "Exibir somente esta rota" at bounding box center [368, 149] width 115 height 14
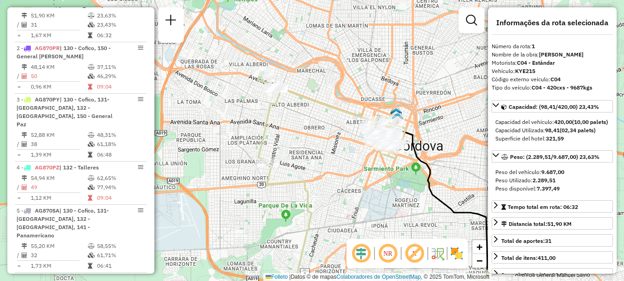
drag, startPoint x: 368, startPoint y: 202, endPoint x: 374, endPoint y: 210, distance: 9.8
click at [374, 210] on div "Janela de atendimento Grade de atendimento Capacidade Transportadoras Veículos …" at bounding box center [312, 140] width 624 height 281
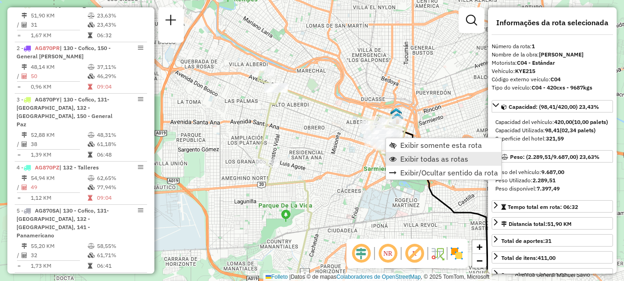
click at [411, 159] on span "Exibir todas as rotas" at bounding box center [434, 158] width 68 height 7
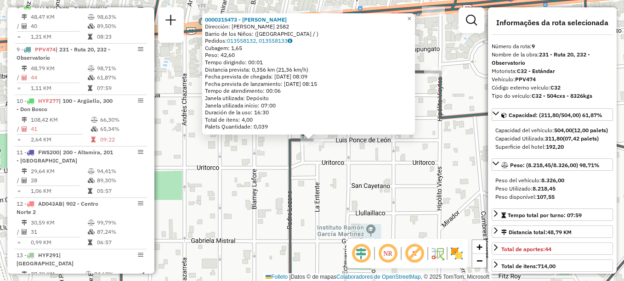
scroll to position [731, 0]
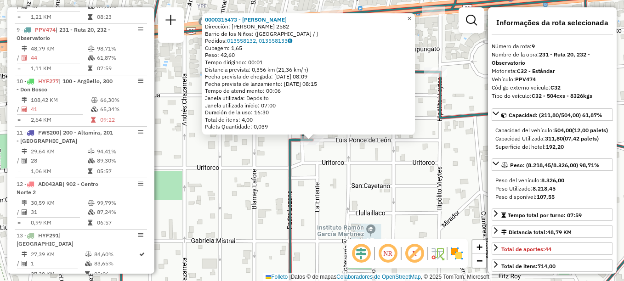
click at [411, 15] on span "×" at bounding box center [409, 19] width 4 height 8
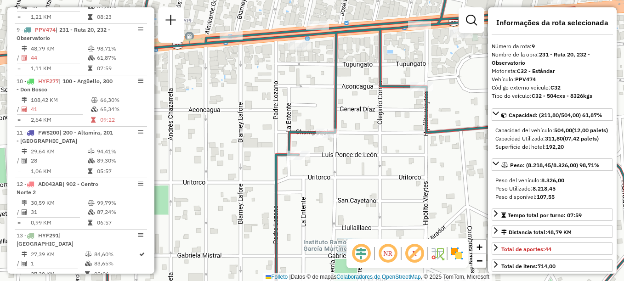
drag, startPoint x: 386, startPoint y: 170, endPoint x: 299, endPoint y: 216, distance: 99.5
click at [299, 216] on div "Janela de atendimento Grade de atendimento Capacidade Transportadoras Veículos …" at bounding box center [312, 140] width 624 height 281
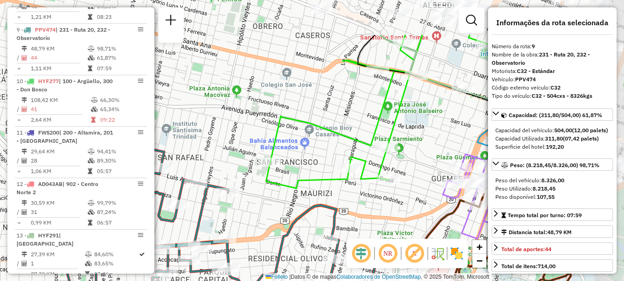
drag, startPoint x: 370, startPoint y: 176, endPoint x: 262, endPoint y: 239, distance: 124.6
click at [262, 239] on div "Janela de atendimento Grade de atendimento Capacidade Transportadoras Veículos …" at bounding box center [312, 140] width 624 height 281
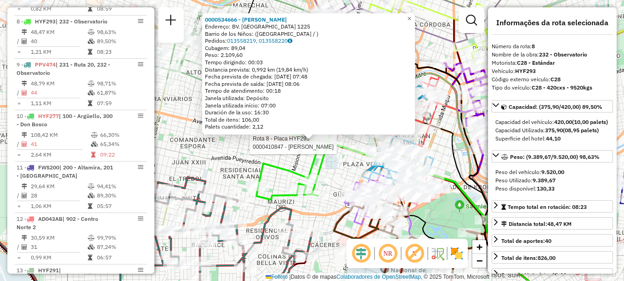
scroll to position [687, 0]
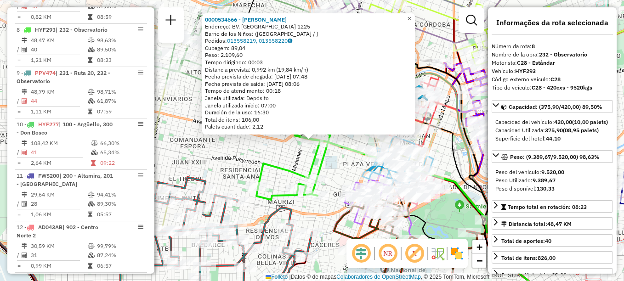
click at [411, 15] on span "×" at bounding box center [409, 19] width 4 height 8
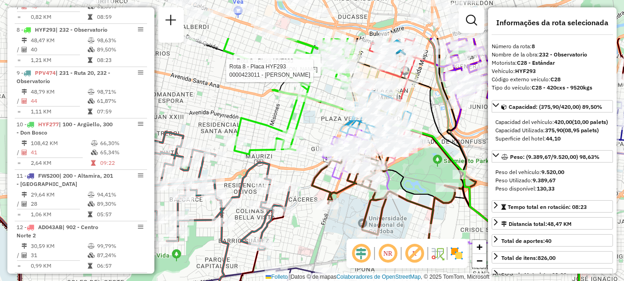
drag, startPoint x: 334, startPoint y: 108, endPoint x: 315, endPoint y: 175, distance: 68.8
click at [315, 175] on icon at bounding box center [448, 251] width 272 height 249
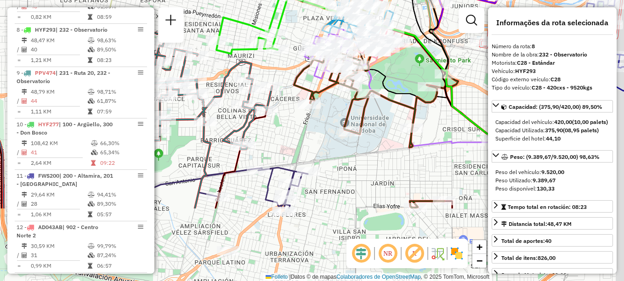
drag, startPoint x: 363, startPoint y: 185, endPoint x: 320, endPoint y: 10, distance: 179.7
click at [330, 19] on div "Rota 8 - Placa HYF293 0000472202 - Bruno Alberto Luis Rota 8 - Placa HYF293 000…" at bounding box center [312, 140] width 624 height 281
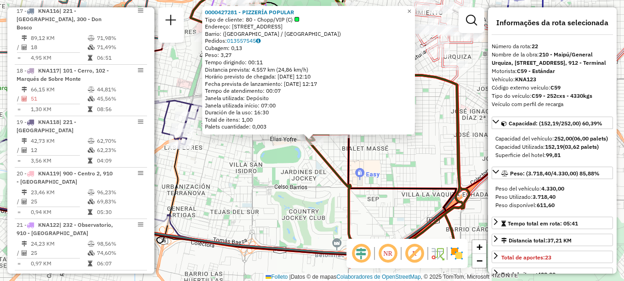
scroll to position [1375, 0]
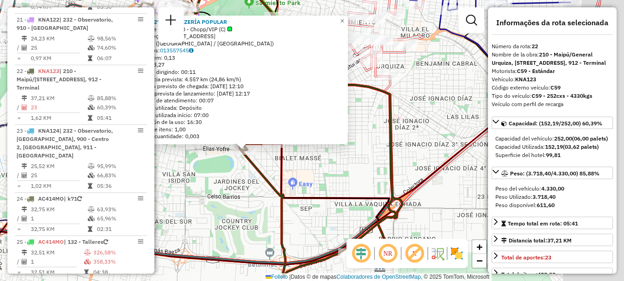
drag, startPoint x: 382, startPoint y: 161, endPoint x: 337, endPoint y: 162, distance: 45.1
click at [337, 162] on div "0000427281 - PIZZERÍA POPULAR Tipo de cliente: 80 - Chopp/VIP (C) Endereço: Cal…" at bounding box center [312, 140] width 624 height 281
click at [339, 162] on div "0000427281 - PIZZERÍA POPULAR Tipo de cliente: 80 - Chopp/VIP (C) Endereço: Cal…" at bounding box center [312, 140] width 624 height 281
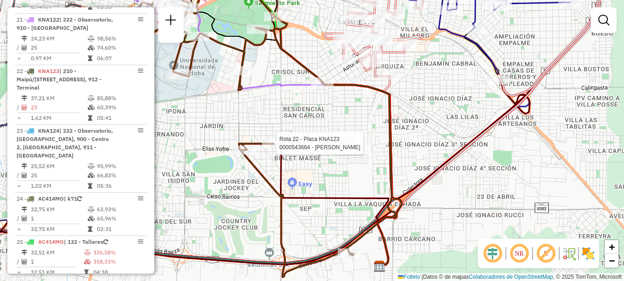
select select "**********"
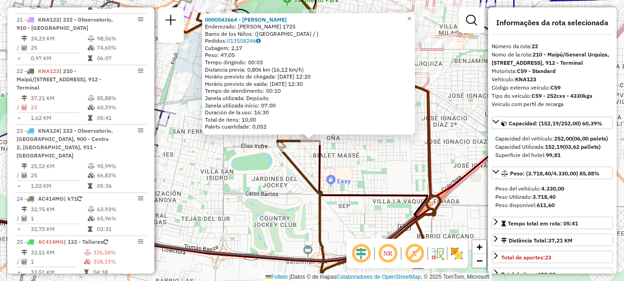
click at [348, 180] on div "0000543664 - Jular Pablo Santiago Enderezado: TOMAS LAWSON 1725 Barrio de los N…" at bounding box center [312, 140] width 624 height 281
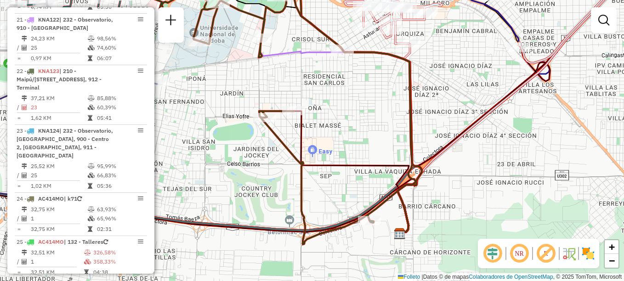
drag, startPoint x: 338, startPoint y: 165, endPoint x: 318, endPoint y: 141, distance: 31.0
click at [318, 141] on icon at bounding box center [351, 172] width 115 height 123
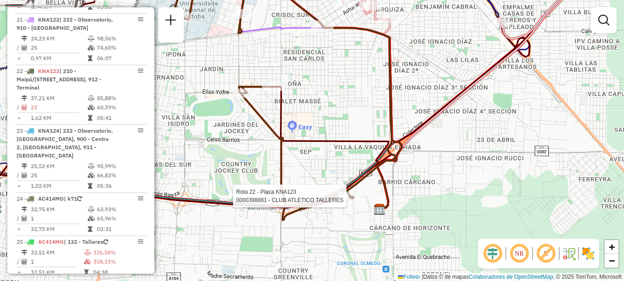
select select "**********"
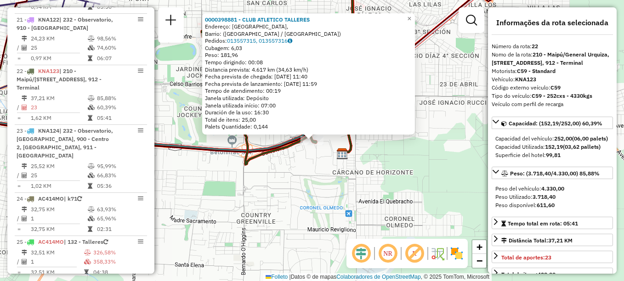
click at [301, 184] on div "0000398881 - CLUB ATLETICO TALLERES Endereço: Avenida Valparaíso, Barrio: (Córd…" at bounding box center [312, 140] width 624 height 281
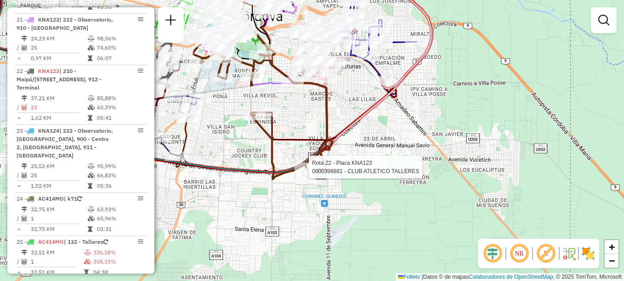
select select "**********"
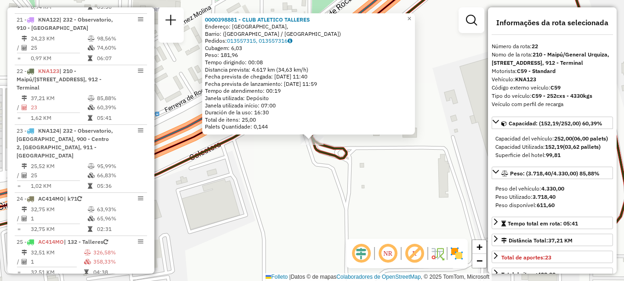
click at [317, 161] on div "Rota 22 - Placa KNA123 0000398881 - CLUB ATLETICO TALLERES 0000398881 - CLUB AT…" at bounding box center [312, 140] width 624 height 281
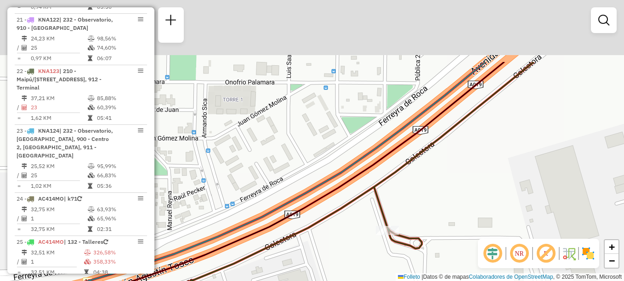
drag, startPoint x: 278, startPoint y: 153, endPoint x: 362, endPoint y: 254, distance: 130.8
click at [355, 246] on div "Janela de atendimento Grade de atendimento Capacidade Transportadoras Veículos …" at bounding box center [312, 140] width 624 height 281
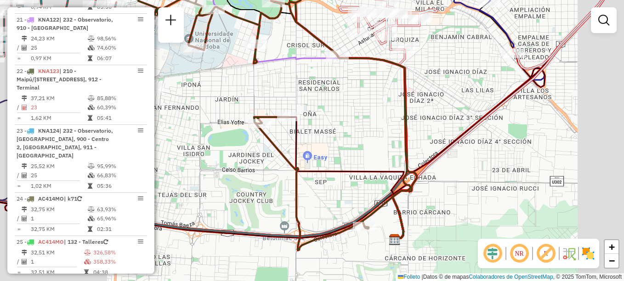
drag, startPoint x: 325, startPoint y: 193, endPoint x: 331, endPoint y: 186, distance: 10.1
click at [331, 195] on div "Janela de atendimento Grade de atendimento Capacidade Transportadoras Veículos …" at bounding box center [312, 140] width 624 height 281
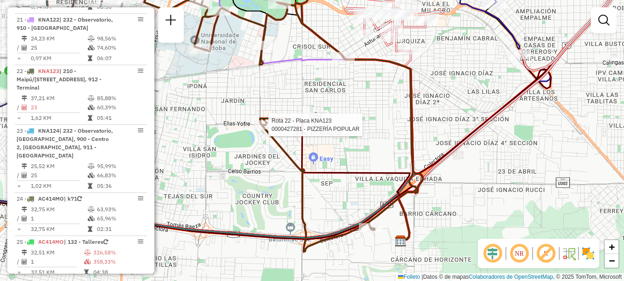
select select "**********"
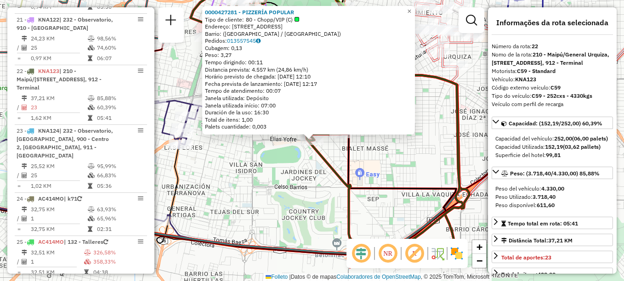
click at [264, 146] on div "Rota 22 - Placa KNA123 0000427281 - PIZZERÍA POPULAR 0000427281 - PIZZERÍA POPU…" at bounding box center [312, 140] width 624 height 281
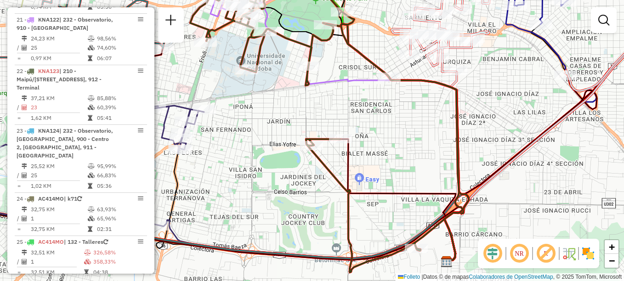
drag, startPoint x: 285, startPoint y: 135, endPoint x: 330, endPoint y: 305, distance: 175.8
click at [330, 281] on html "Aguarde... Pop-up bloqueado! Seu navegador bloqueou automáticamente a abertura …" at bounding box center [312, 140] width 624 height 281
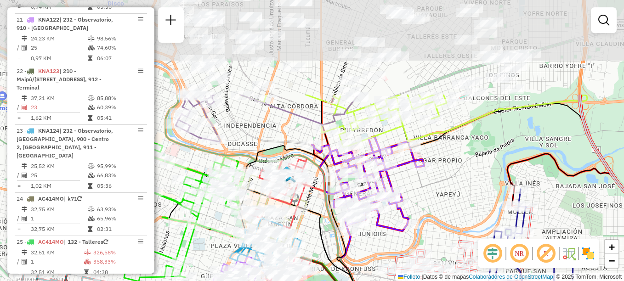
drag, startPoint x: 350, startPoint y: 166, endPoint x: 327, endPoint y: 244, distance: 81.0
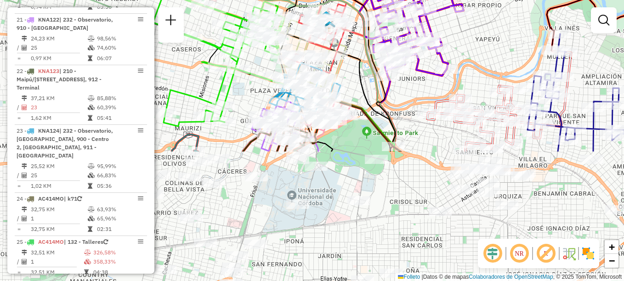
drag, startPoint x: 336, startPoint y: 2, endPoint x: 353, endPoint y: -48, distance: 52.3
click at [353, 0] on html "Aguarde... Pop-up bloqueado! Seu navegador bloqueou automáticamente a abertura …" at bounding box center [312, 140] width 624 height 281
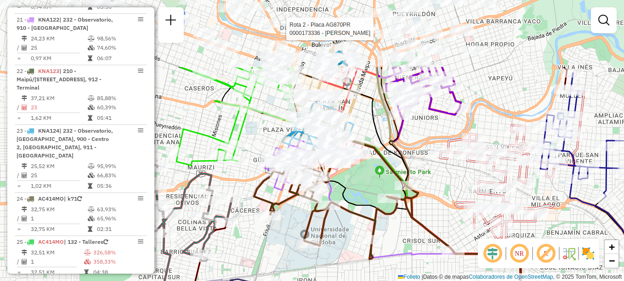
click at [251, 141] on div "Rota 2 - Placa AG870PR 0000173336 - Daud Adriana Janela de atendimento Grade de…" at bounding box center [312, 140] width 624 height 281
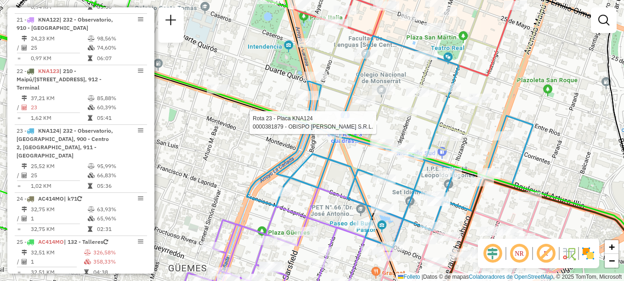
select select "**********"
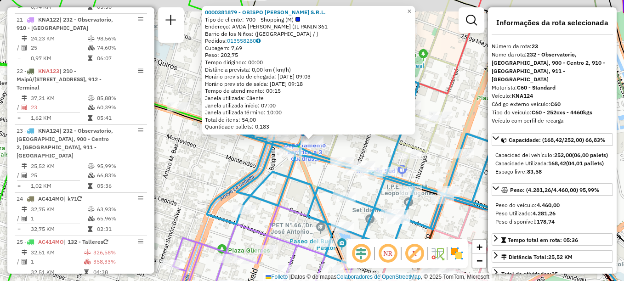
scroll to position [1398, 0]
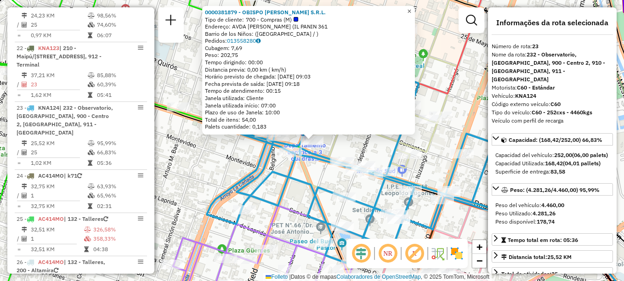
click at [412, 9] on link "×" at bounding box center [409, 11] width 11 height 11
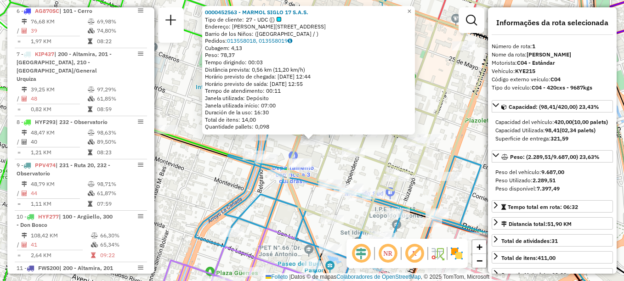
scroll to position [327, 0]
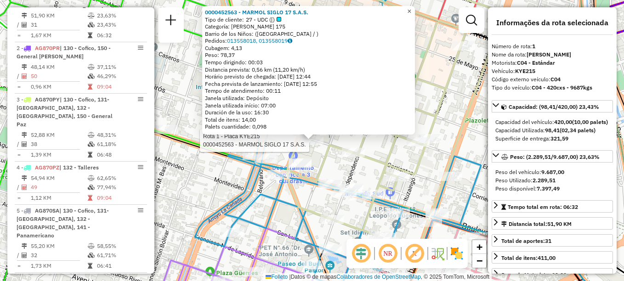
click at [411, 9] on span "×" at bounding box center [409, 11] width 4 height 8
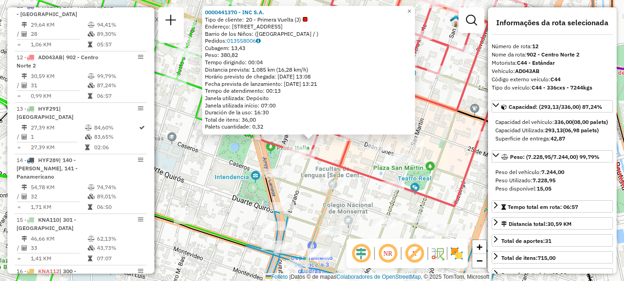
scroll to position [885, 0]
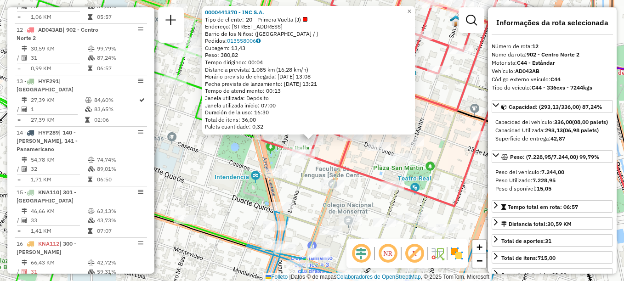
click at [314, 170] on div "Rota 12 - Plaça AD043AB 0000441370 - INC S.A. 0000441370 - INC S.A. Tipo de cli…" at bounding box center [312, 140] width 624 height 281
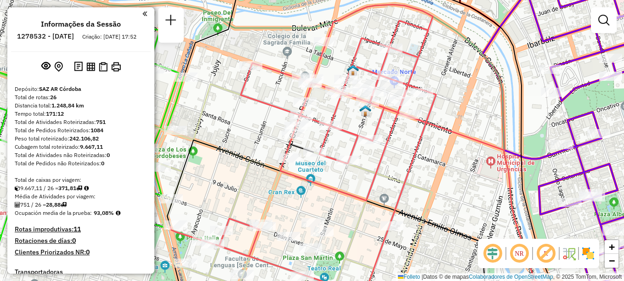
scroll to position [885, 0]
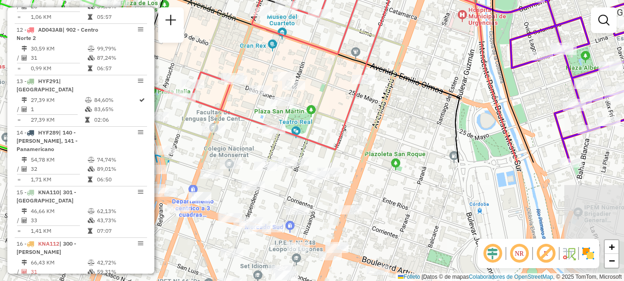
drag, startPoint x: 383, startPoint y: 149, endPoint x: 360, endPoint y: 44, distance: 107.8
click at [360, 44] on div "Janela de atendimento Grade de atendimento Capacidade Transportadoras Veículos …" at bounding box center [312, 140] width 624 height 281
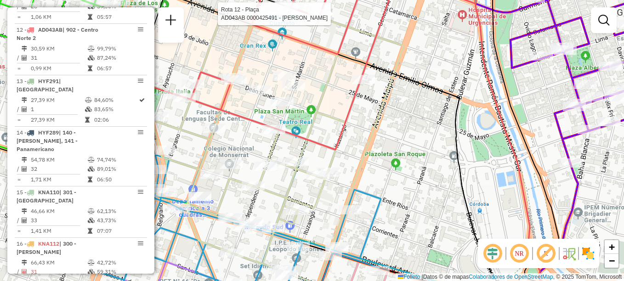
select select "**********"
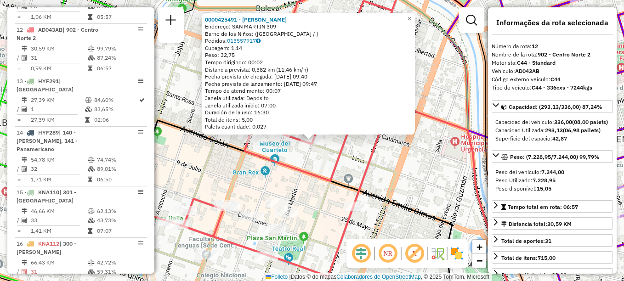
click at [333, 143] on div "0000425491 - [PERSON_NAME]: [STREET_ADDRESS]: ([GEOGRAPHIC_DATA] / ) Pedidos: 0…" at bounding box center [312, 140] width 624 height 281
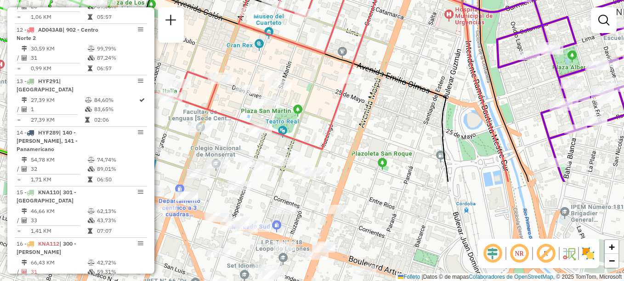
drag, startPoint x: 340, startPoint y: 176, endPoint x: 333, endPoint y: 20, distance: 155.9
click at [333, 20] on div "Janela de atendimento Grade de atendimento Capacidade Transportadoras Veículos …" at bounding box center [312, 140] width 624 height 281
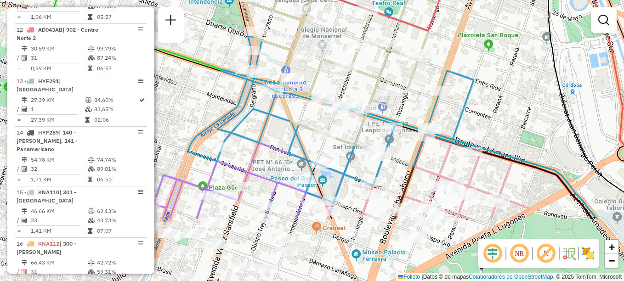
drag, startPoint x: 342, startPoint y: 158, endPoint x: 465, endPoint y: 50, distance: 164.1
click at [465, 50] on icon at bounding box center [354, 24] width 284 height 284
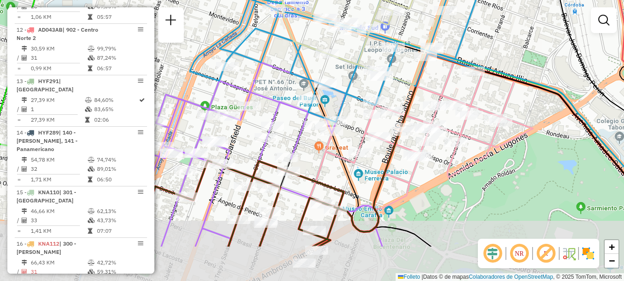
drag, startPoint x: 368, startPoint y: 72, endPoint x: 362, endPoint y: 27, distance: 45.0
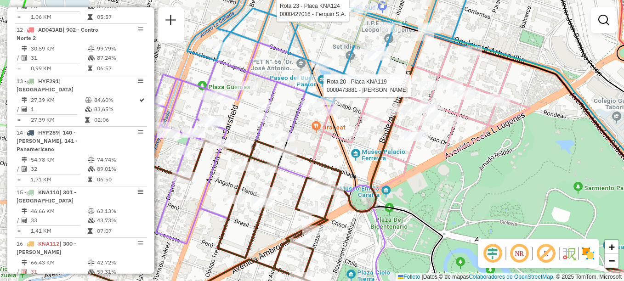
select select "**********"
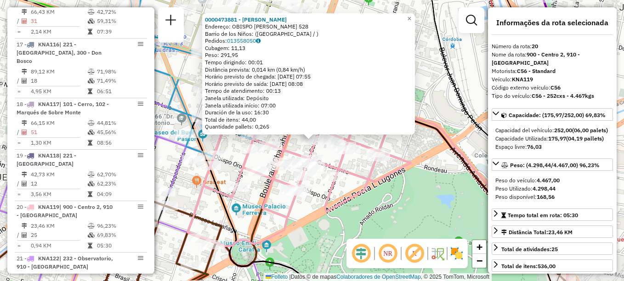
scroll to position [1272, 0]
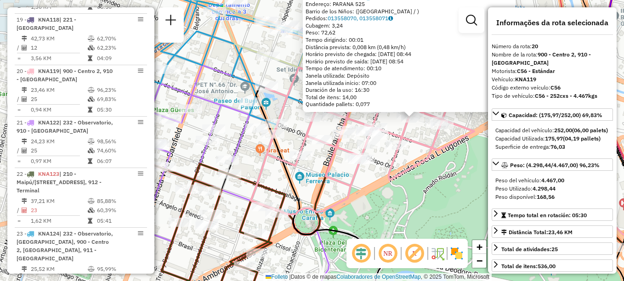
drag, startPoint x: 288, startPoint y: 157, endPoint x: 397, endPoint y: 133, distance: 111.9
click at [397, 133] on icon at bounding box center [362, 138] width 223 height 153
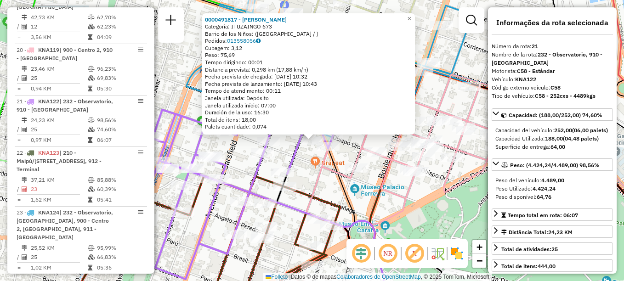
scroll to position [1323, 0]
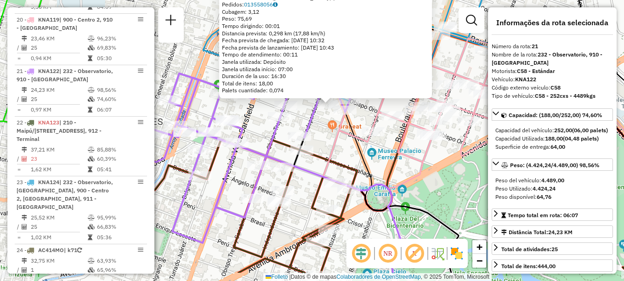
drag, startPoint x: 350, startPoint y: 173, endPoint x: 396, endPoint y: 71, distance: 111.9
click at [385, 127] on div at bounding box center [373, 131] width 23 height 9
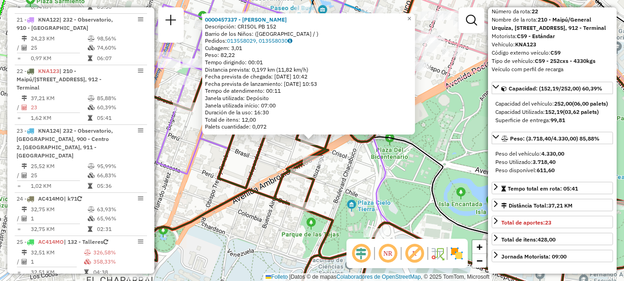
scroll to position [0, 0]
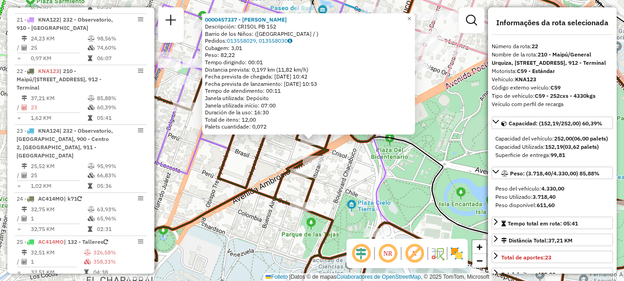
click at [268, 150] on div "0000457337 - Rivarola Santiago Descripción: CRISOL PB 152 Barrio de los Niños: …" at bounding box center [312, 140] width 624 height 281
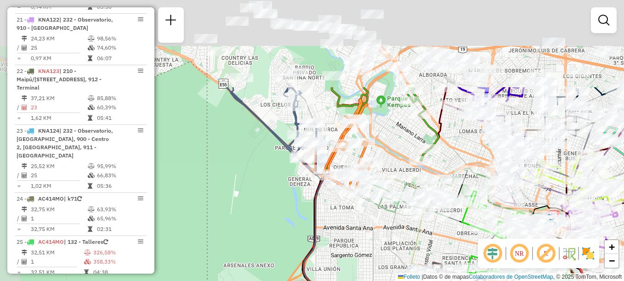
drag, startPoint x: 378, startPoint y: 188, endPoint x: 587, endPoint y: 305, distance: 239.8
click at [587, 281] on html "Aguarde... Pop-up bloqueado! Seu navegador bloqueou automáticamente a abertura …" at bounding box center [312, 140] width 624 height 281
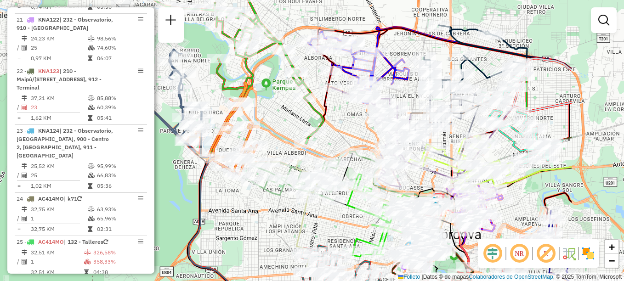
drag, startPoint x: 406, startPoint y: 148, endPoint x: 294, endPoint y: 121, distance: 115.9
click at [294, 121] on div "Janela de atendimento Grade de atendimento Capacidade Transportadoras Veículos …" at bounding box center [312, 140] width 624 height 281
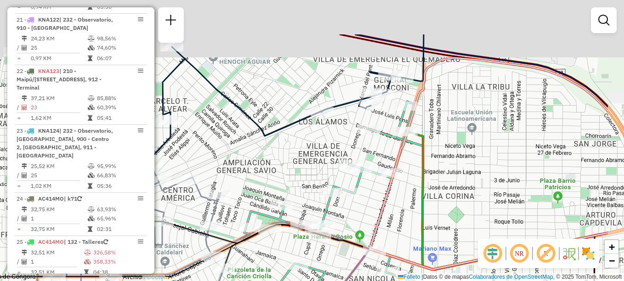
drag, startPoint x: 441, startPoint y: 186, endPoint x: 389, endPoint y: 222, distance: 63.6
click at [389, 222] on div "Janela de atendimento Grade de atendimento Capacidade Transportadoras Veículos …" at bounding box center [312, 140] width 624 height 281
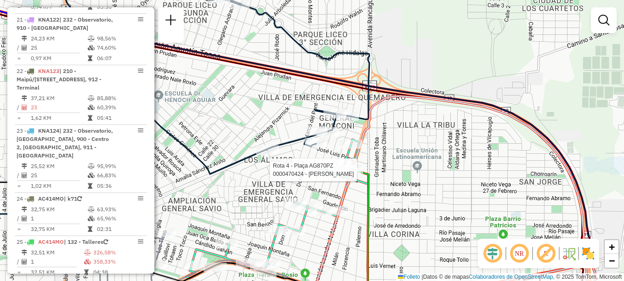
select select "**********"
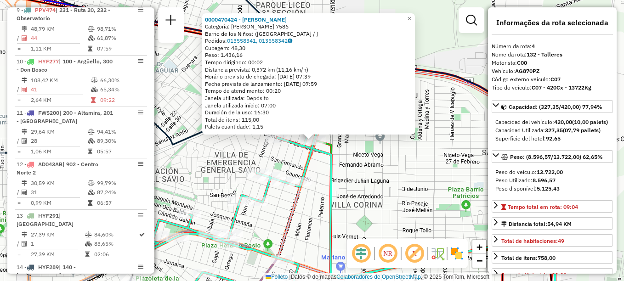
scroll to position [482, 0]
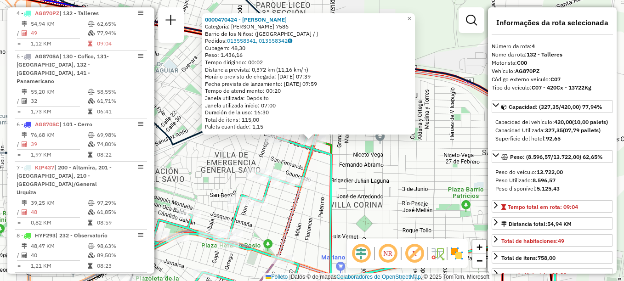
click at [341, 176] on div "0000470424 - [PERSON_NAME] Categoría: [PERSON_NAME] 7586 Barrio de los Niños: (…" at bounding box center [312, 140] width 624 height 281
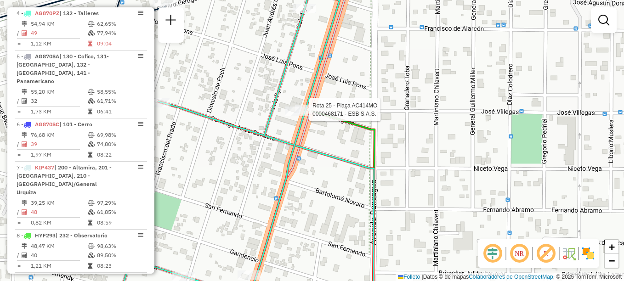
select select "**********"
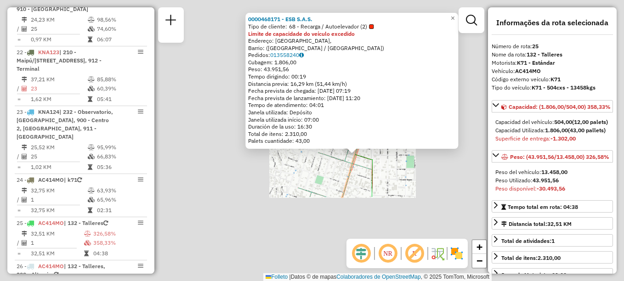
scroll to position [1398, 0]
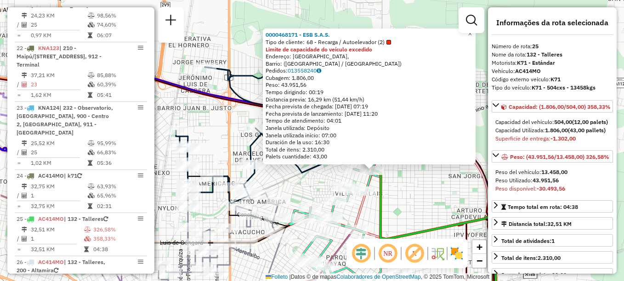
click at [314, 179] on div "Rota 4 - Placa AG870PZ 0000160571 - Iluminatti [PERSON_NAME] 0000468171 - ESB S…" at bounding box center [312, 140] width 624 height 281
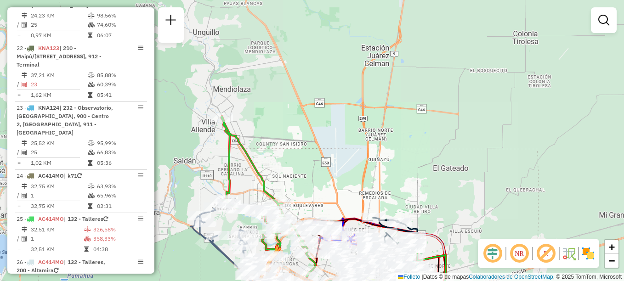
drag, startPoint x: 278, startPoint y: 167, endPoint x: 318, endPoint y: 192, distance: 46.4
click at [318, 192] on div "Janela de atendimento Grade de atendimento Capacidade Transportadoras Veículos …" at bounding box center [312, 140] width 624 height 281
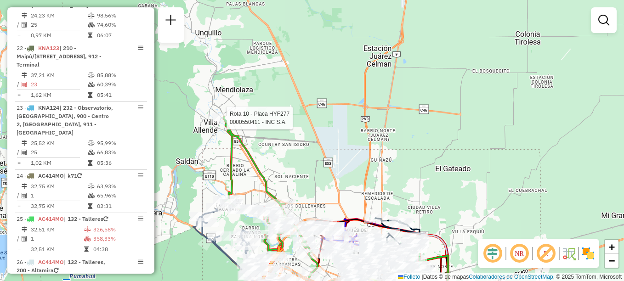
select select "**********"
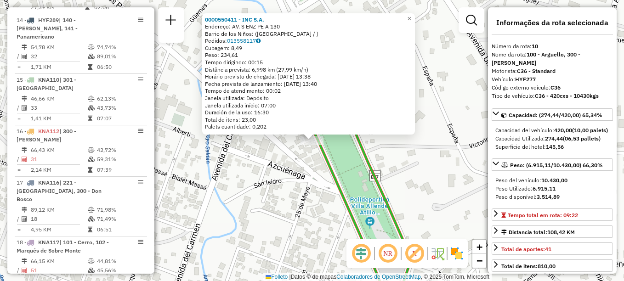
scroll to position [782, 0]
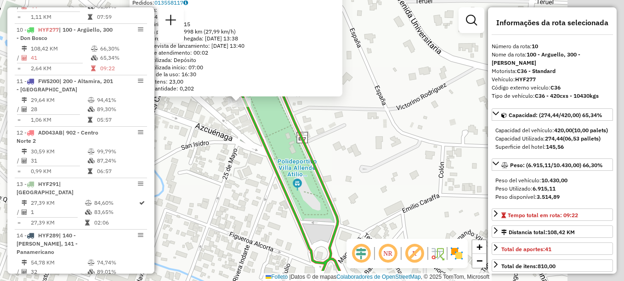
drag, startPoint x: 298, startPoint y: 118, endPoint x: 186, endPoint y: 34, distance: 140.5
click at [239, 58] on icon at bounding box center [289, 164] width 100 height 213
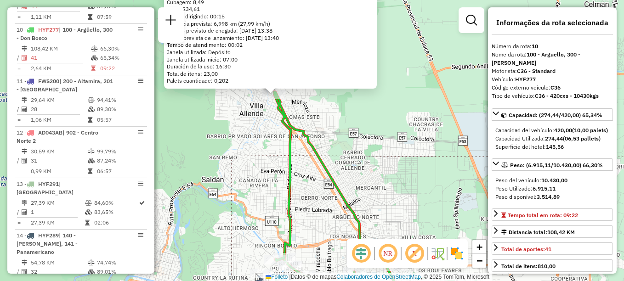
drag, startPoint x: 332, startPoint y: 134, endPoint x: 336, endPoint y: 138, distance: 5.9
click at [336, 138] on div "0000550411 - INC S.A. Endereço: AV. S ENZ PE A 130 Barrio de los Niños: ([GEOGR…" at bounding box center [312, 140] width 624 height 281
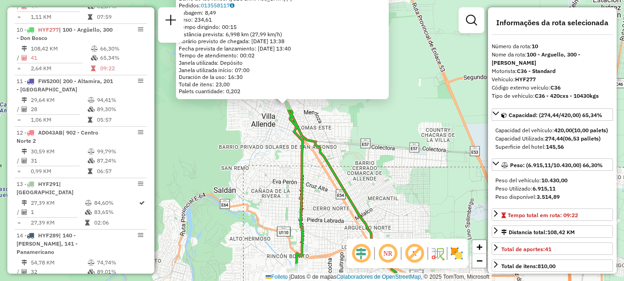
drag, startPoint x: 336, startPoint y: 122, endPoint x: 354, endPoint y: 138, distance: 24.7
click at [354, 138] on div "0000550411 - INC S.A. Endereço: AV. S ENZ PE A 130 Barrio de los Niños: ([GEOGR…" at bounding box center [312, 140] width 624 height 281
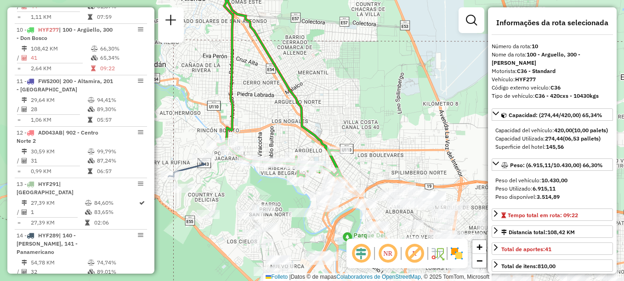
drag, startPoint x: 386, startPoint y: 170, endPoint x: 318, endPoint y: -37, distance: 217.2
click at [318, 0] on html "Aguarde... Pop-up bloqueado! Seu navegador bloqueou automáticamente a abertura …" at bounding box center [312, 140] width 624 height 281
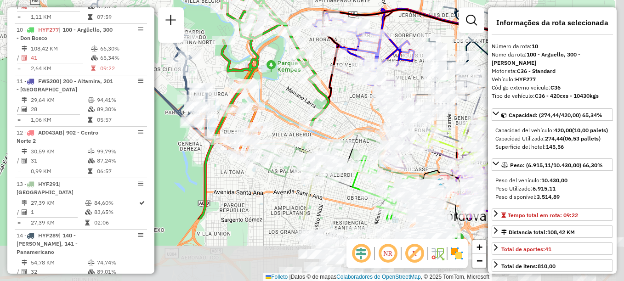
drag, startPoint x: 399, startPoint y: 70, endPoint x: 317, endPoint y: -28, distance: 128.2
click at [317, 0] on html "Aguarde... Pop-up bloqueado! Seu navegador bloqueou automáticamente a abertura …" at bounding box center [312, 140] width 624 height 281
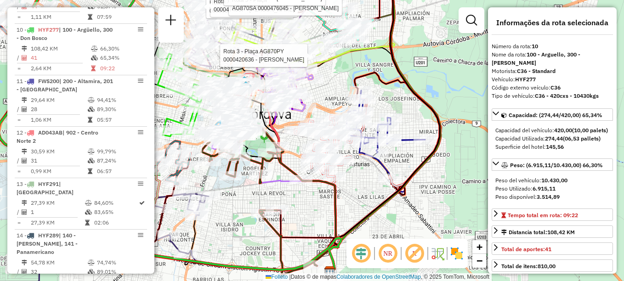
drag, startPoint x: 377, startPoint y: 77, endPoint x: 324, endPoint y: 68, distance: 53.7
click at [307, 60] on div at bounding box center [316, 55] width 23 height 9
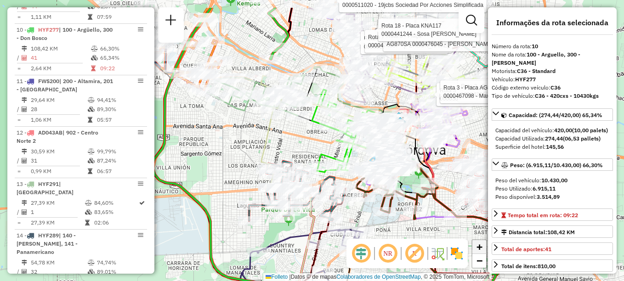
drag, startPoint x: 320, startPoint y: 210, endPoint x: 475, endPoint y: 246, distance: 158.5
click at [475, 246] on div "Rota 18 - Placa KNA117 0000102976 - [PERSON_NAME] 18 - Placa KNA117 0000474357 …" at bounding box center [312, 140] width 624 height 281
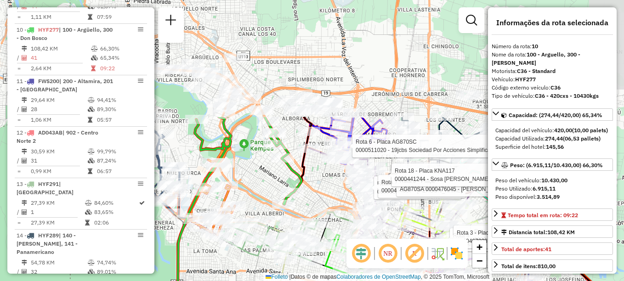
click at [369, 267] on hb-router-mapa "Informações da Sessão 1278532 - [DATE] Criação: [DATE] 17:52 Depósito: SAZ AR C…" at bounding box center [312, 140] width 624 height 281
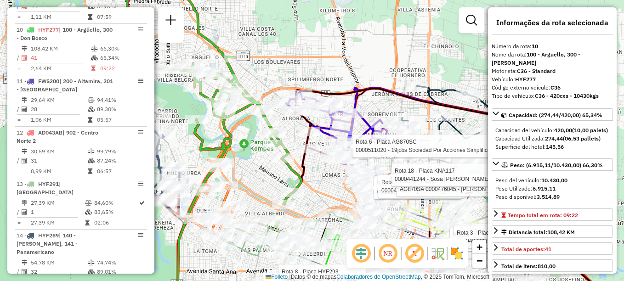
click at [326, 175] on div "Rota 18 - Placa KNA117 0000102976 - [PERSON_NAME] 18 - Placa KNA117 0000474357 …" at bounding box center [312, 140] width 624 height 281
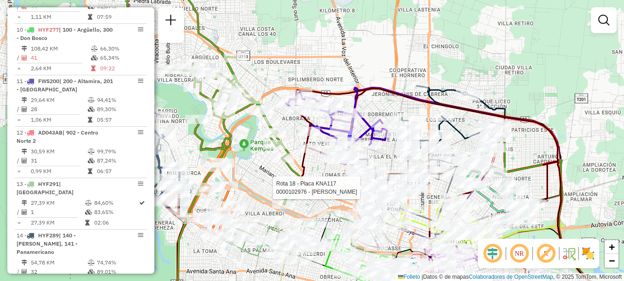
select select "**********"
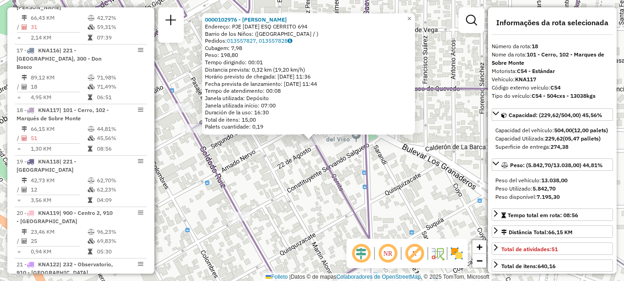
scroll to position [1169, 0]
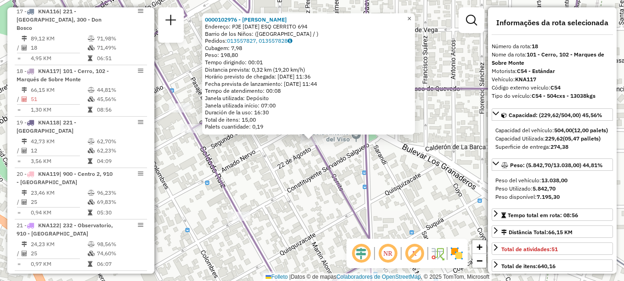
click at [415, 18] on link "×" at bounding box center [409, 18] width 11 height 11
